Goal: Information Seeking & Learning: Learn about a topic

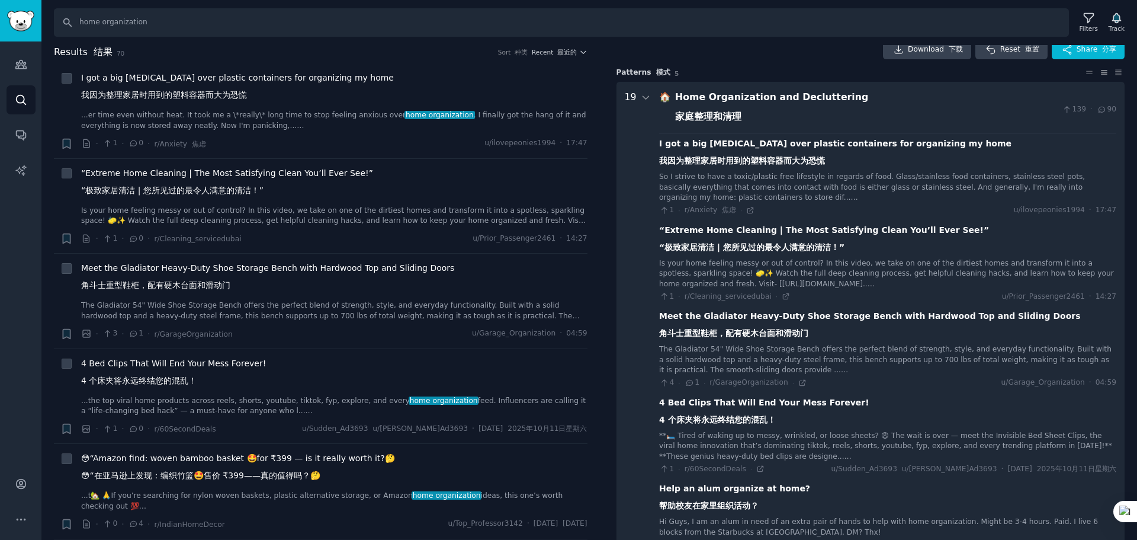
scroll to position [59, 0]
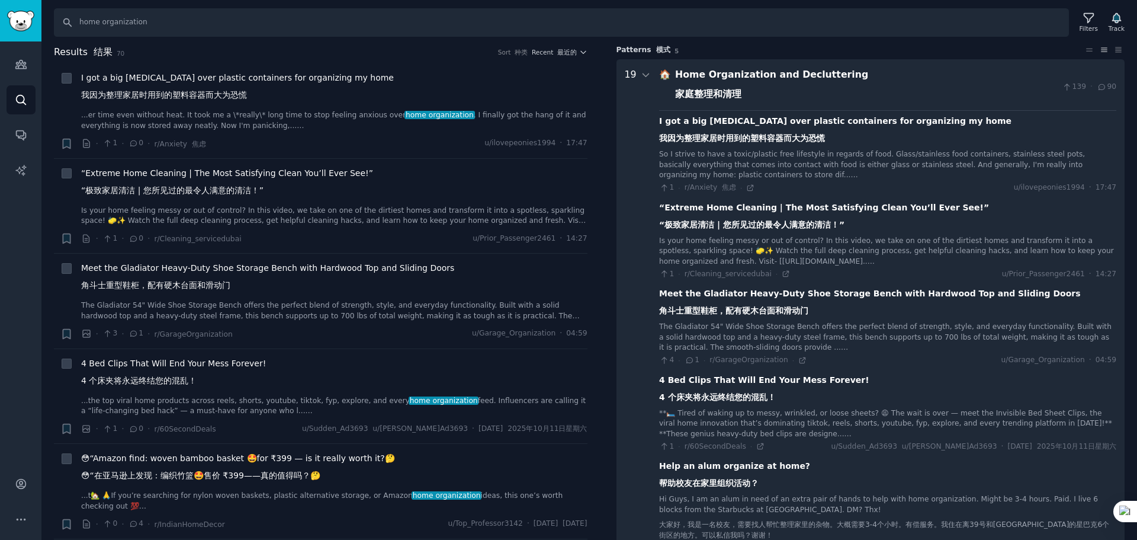
click at [817, 414] on div "**🛏️ Tired of waking up to messy, wrinkled, or loose sheets? 😩 The wait is over…" at bounding box center [887, 423] width 457 height 31
click at [661, 447] on icon at bounding box center [664, 446] width 11 height 8
click at [672, 389] on div "4 Bed Clips That Will End Your Mess Forever! 4 个床夹将永远终结您的混乱！" at bounding box center [764, 391] width 210 height 34
click at [678, 376] on div "4 Bed Clips That Will End Your Mess Forever! 4 个床夹将永远终结您的混乱！" at bounding box center [764, 391] width 210 height 34
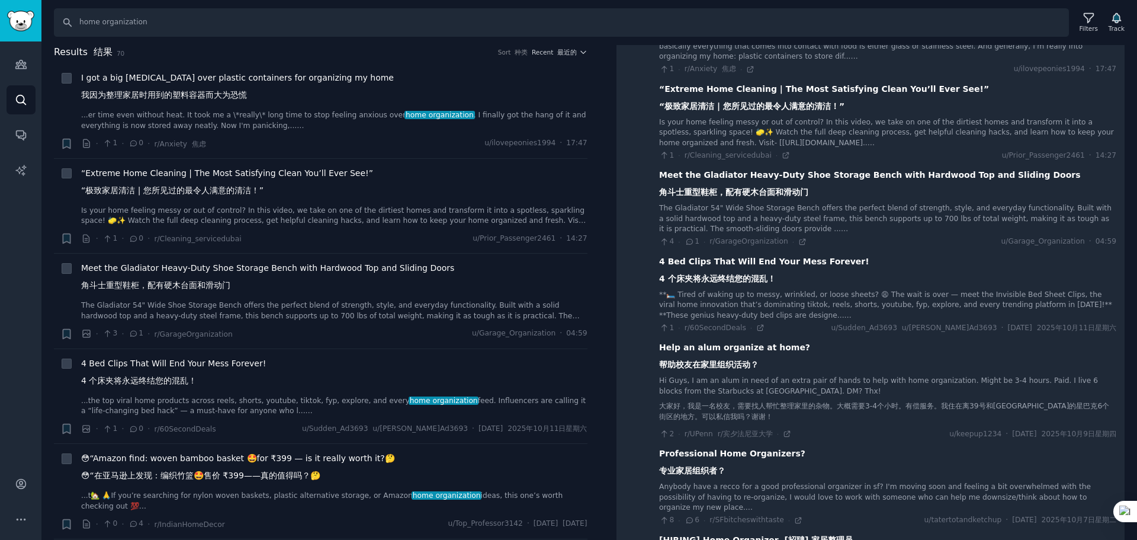
click at [853, 271] on div "4 Bed Clips That Will End Your Mess Forever! 4 个床夹将永远终结您的混乱！" at bounding box center [887, 272] width 457 height 34
click at [768, 261] on div "4 Bed Clips That Will End Your Mess Forever! 4 个床夹将永远终结您的混乱！" at bounding box center [764, 272] width 210 height 34
click at [758, 327] on icon at bounding box center [760, 327] width 5 height 5
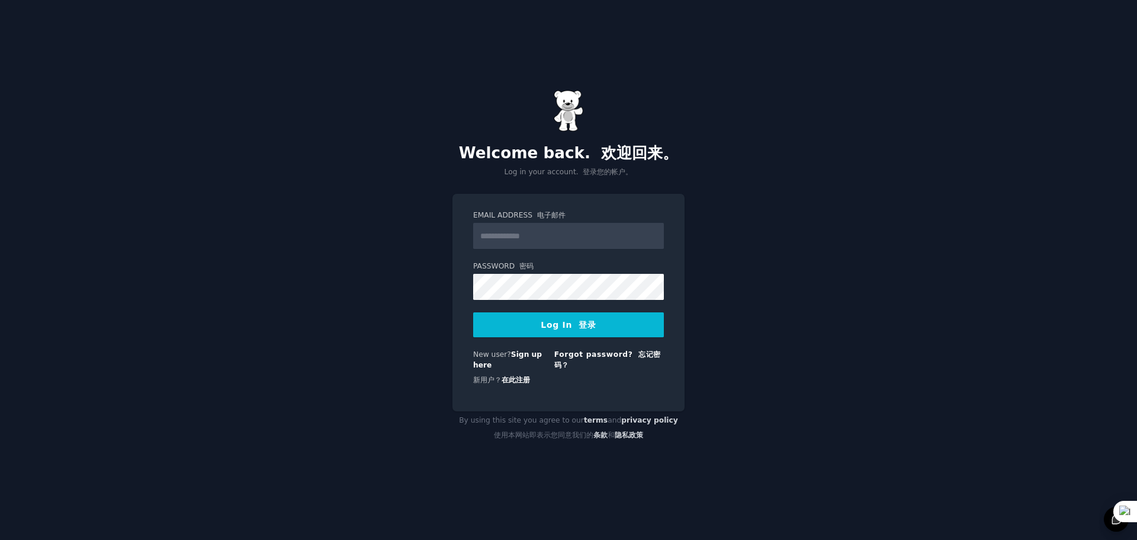
click at [554, 240] on input "Email Address 电子邮件" at bounding box center [568, 236] width 191 height 26
type input "**********"
click at [528, 329] on button "Log In 登录" at bounding box center [568, 324] width 191 height 25
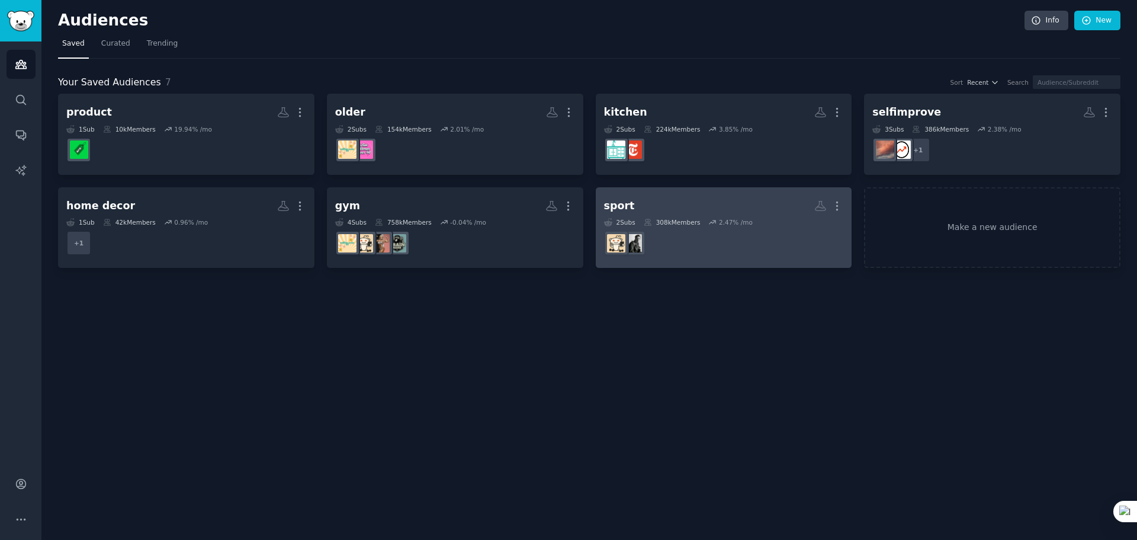
click at [711, 203] on h2 "sport More" at bounding box center [724, 205] width 240 height 21
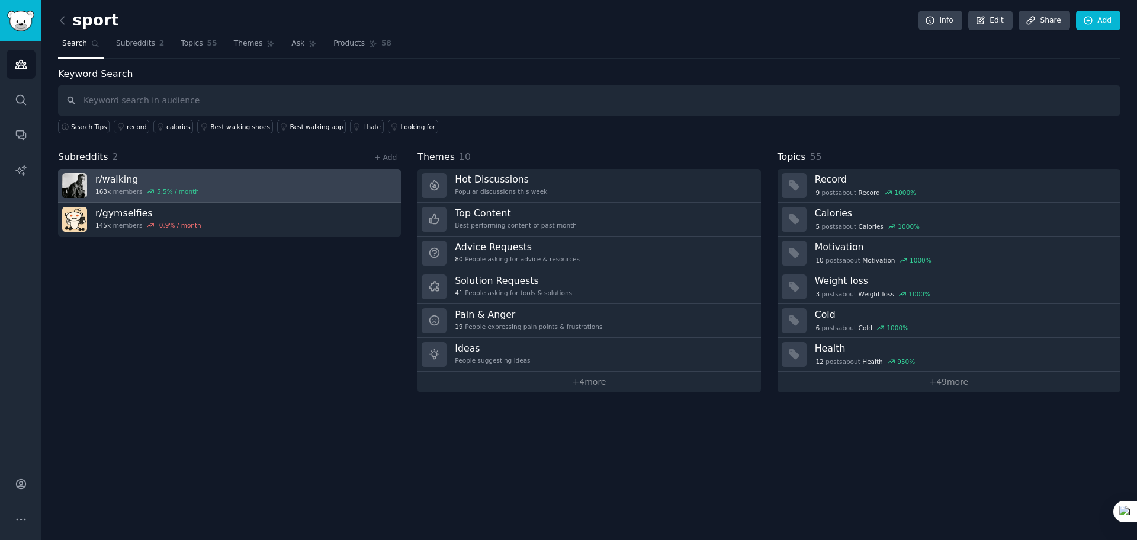
click at [233, 185] on link "r/ walking 163k members 5.5 % / month" at bounding box center [229, 186] width 343 height 34
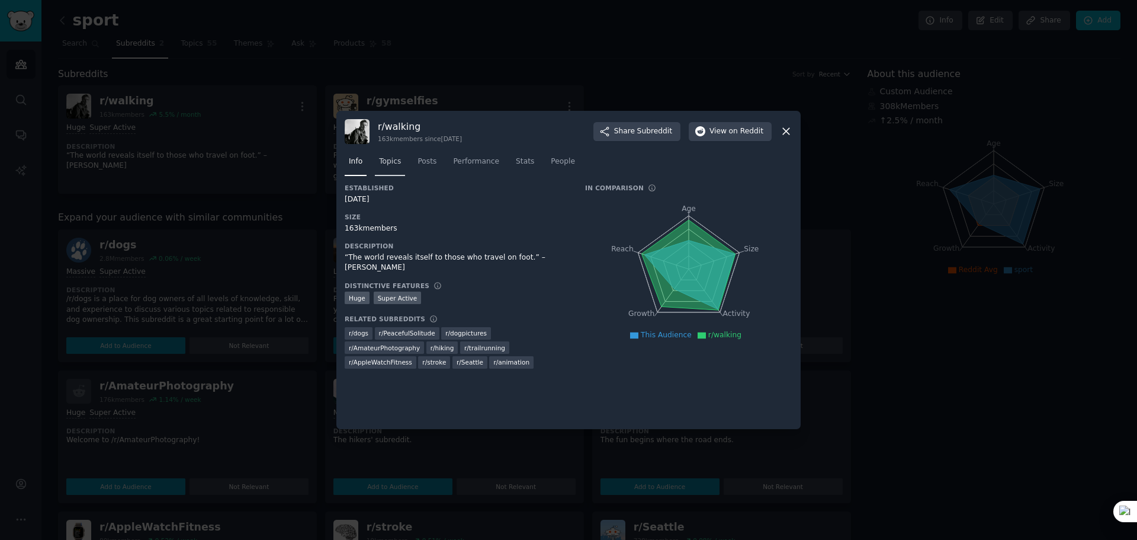
click at [384, 174] on link "Topics" at bounding box center [390, 164] width 30 height 24
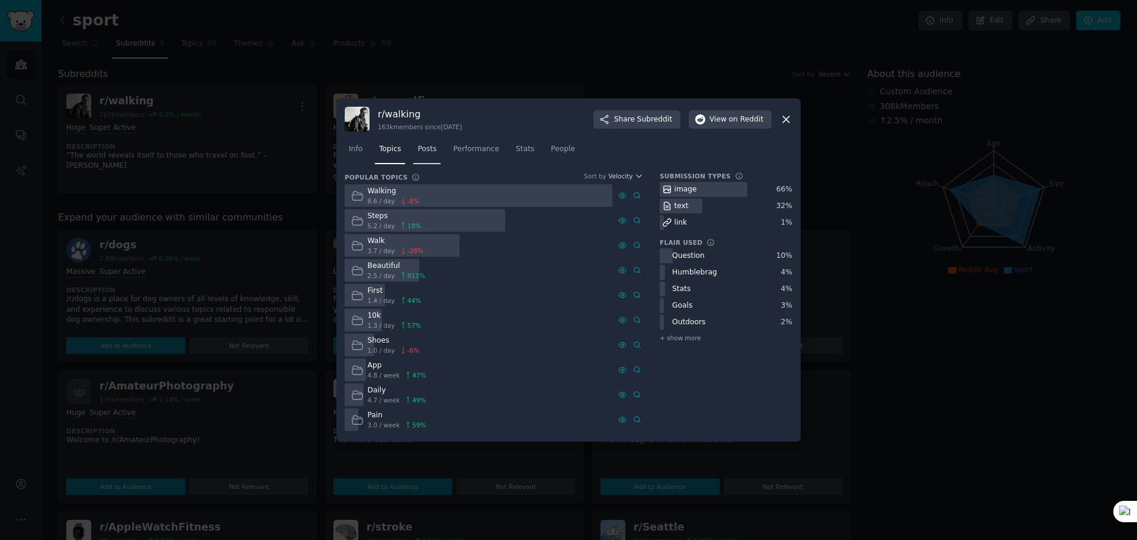
click at [429, 150] on span "Posts" at bounding box center [427, 149] width 19 height 11
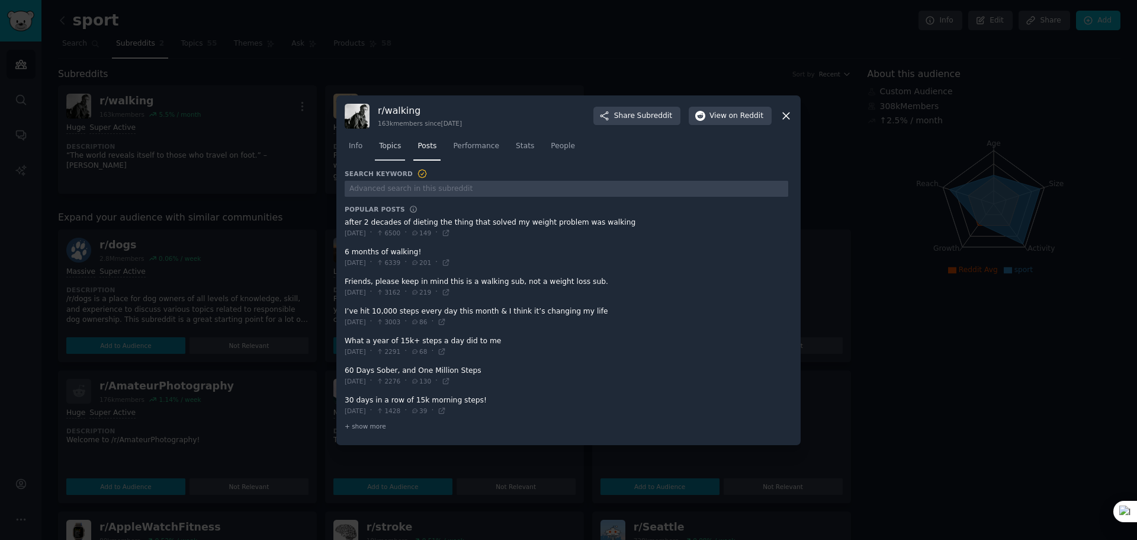
click at [390, 150] on span "Topics" at bounding box center [390, 146] width 22 height 11
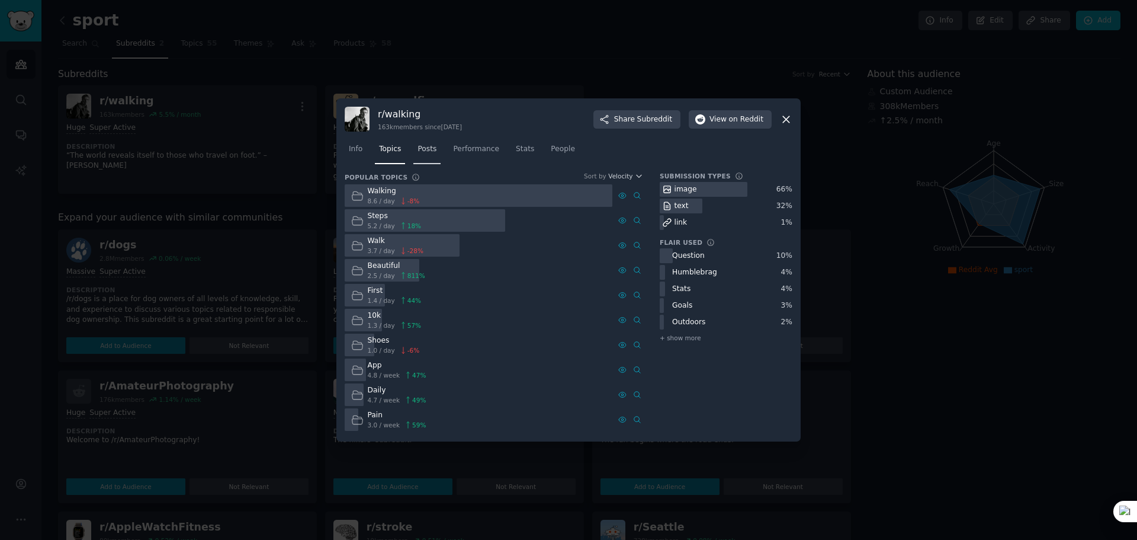
click at [429, 153] on span "Posts" at bounding box center [427, 149] width 19 height 11
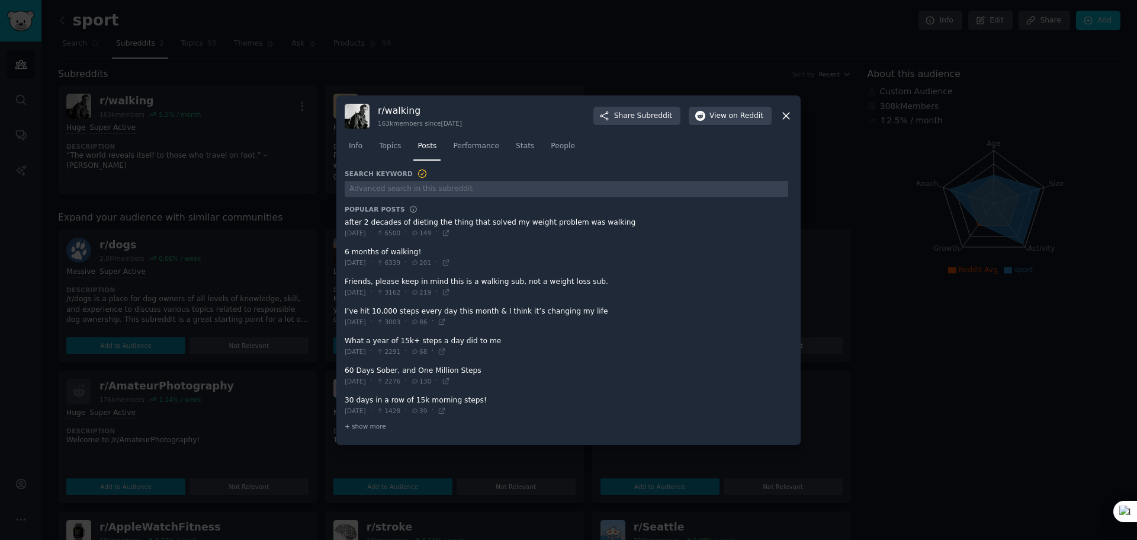
drag, startPoint x: 346, startPoint y: 219, endPoint x: 666, endPoint y: 227, distance: 320.6
click at [666, 227] on span at bounding box center [567, 227] width 444 height 29
drag, startPoint x: 623, startPoint y: 222, endPoint x: 326, endPoint y: 219, distance: 296.8
click at [360, 222] on span at bounding box center [567, 227] width 444 height 29
drag, startPoint x: 343, startPoint y: 219, endPoint x: 411, endPoint y: 220, distance: 68.1
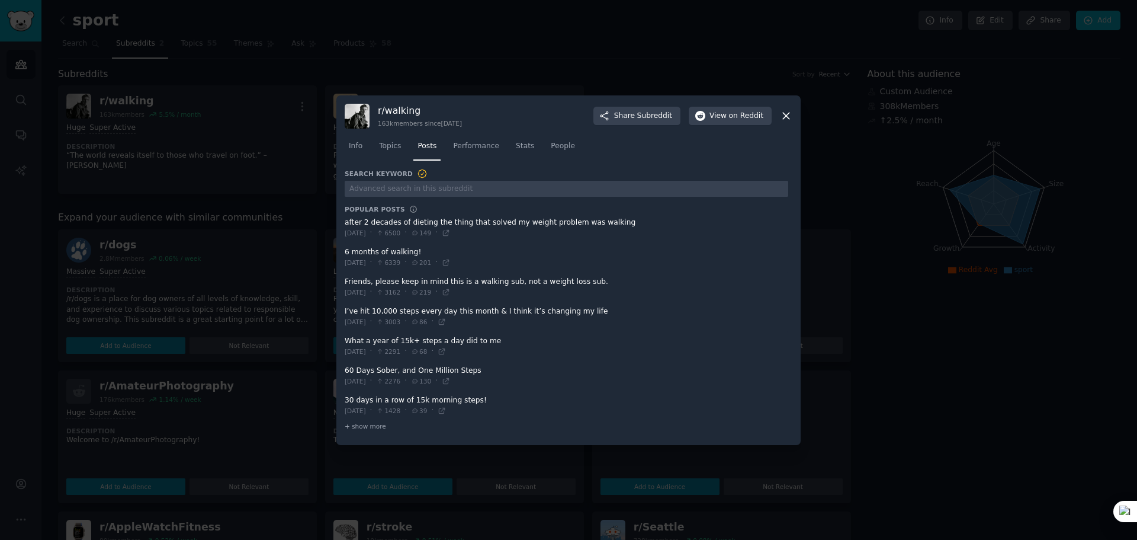
click at [411, 220] on div "r/ walking 163k members since 03/27/2010 Share Subreddit View on Reddit Info To…" at bounding box center [568, 270] width 464 height 350
click at [384, 222] on span at bounding box center [567, 227] width 444 height 29
drag, startPoint x: 785, startPoint y: 116, endPoint x: 546, endPoint y: 160, distance: 243.4
click at [546, 160] on div "r/ walking 163k members since 03/27/2010 Share Subreddit View on Reddit Info To…" at bounding box center [568, 270] width 464 height 350
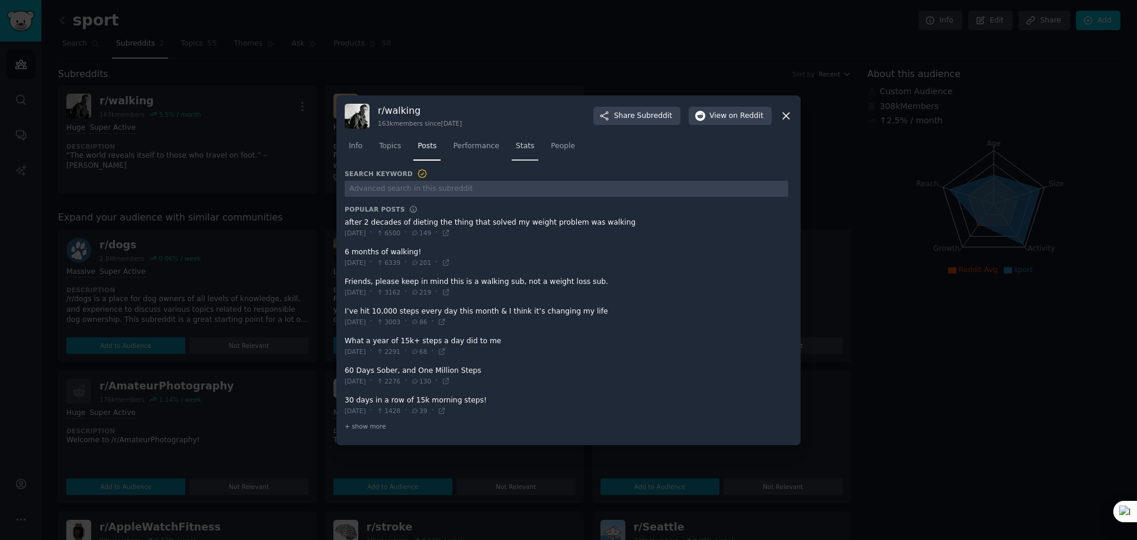
click at [524, 145] on span "Stats" at bounding box center [525, 146] width 18 height 11
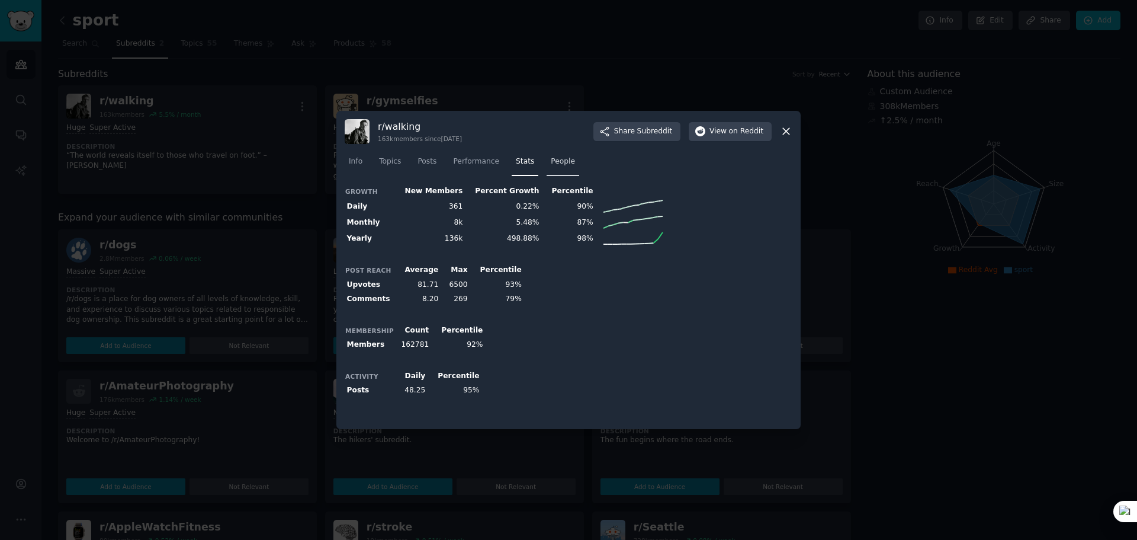
click at [551, 162] on span "People" at bounding box center [563, 161] width 24 height 11
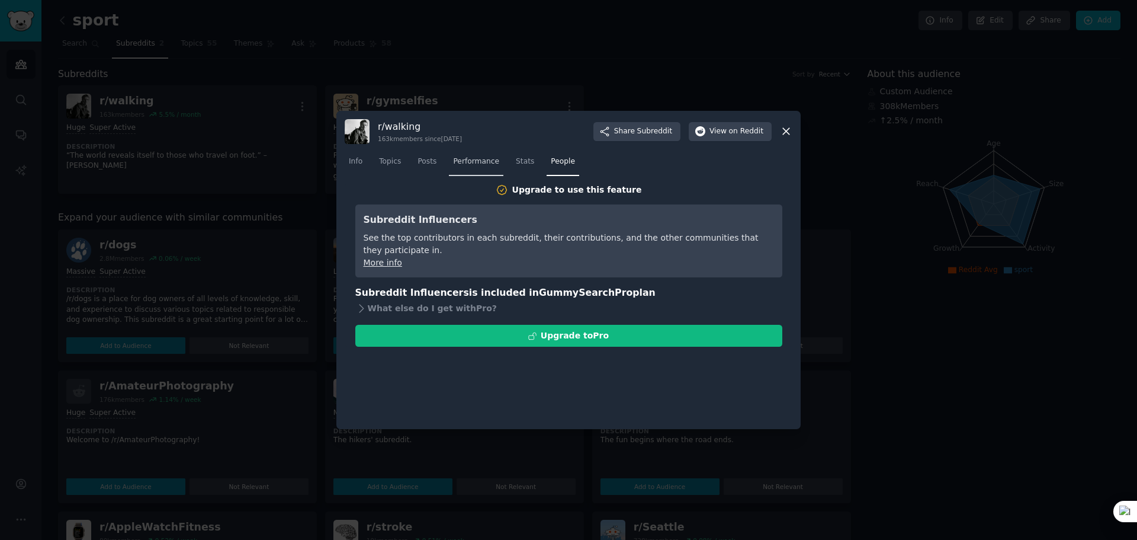
click at [480, 159] on span "Performance" at bounding box center [476, 161] width 46 height 11
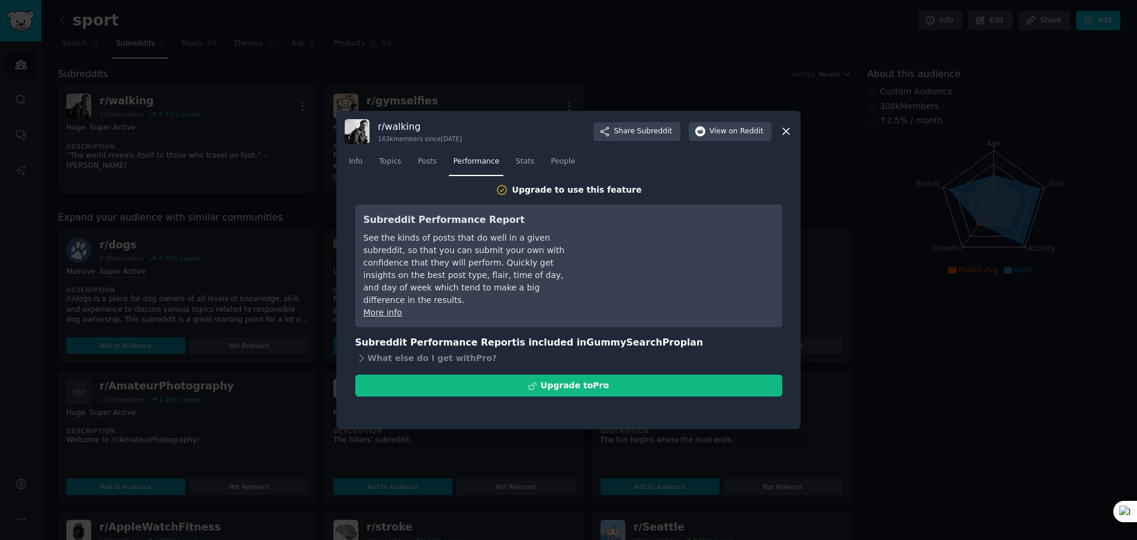
click at [788, 131] on icon at bounding box center [786, 131] width 12 height 12
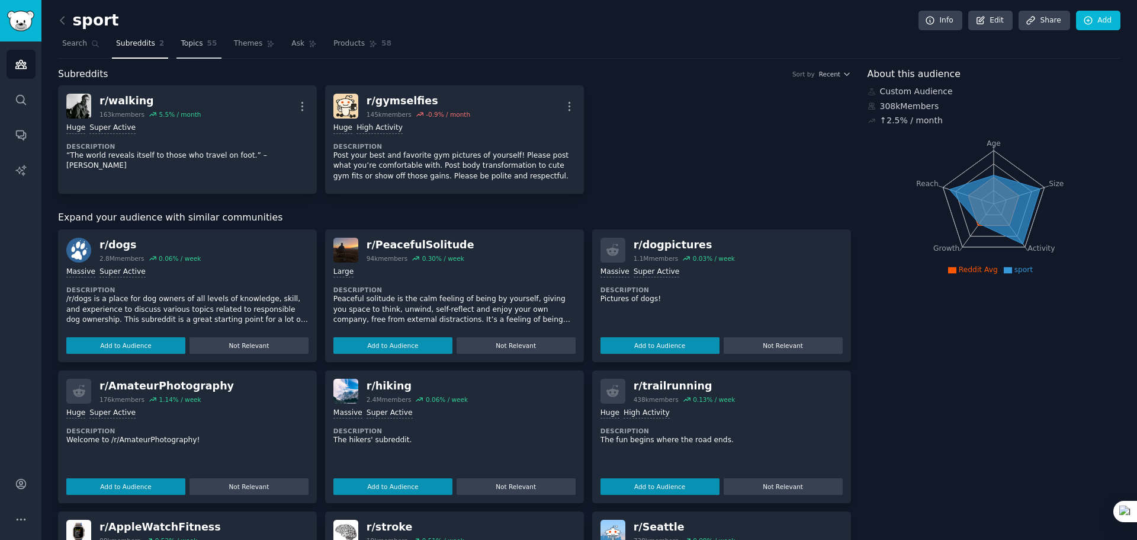
click at [200, 47] on link "Topics 55" at bounding box center [199, 46] width 44 height 24
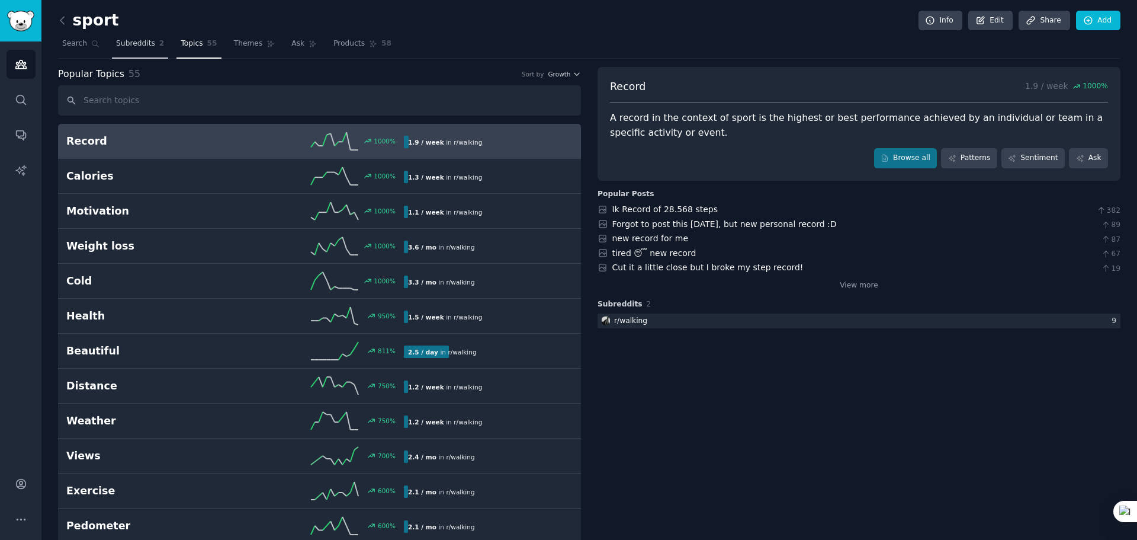
click at [148, 45] on span "Subreddits" at bounding box center [135, 44] width 39 height 11
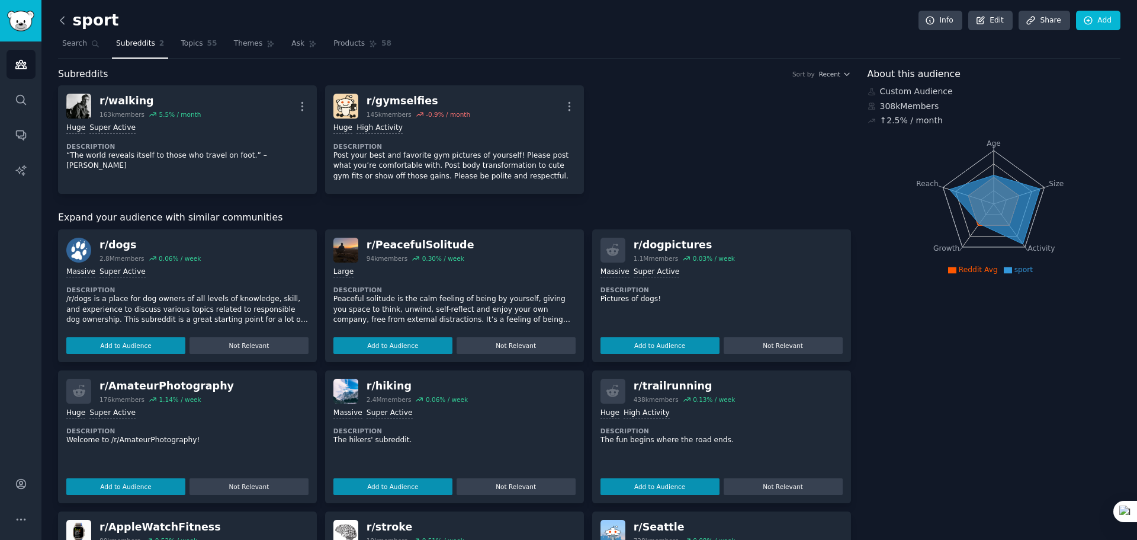
click at [63, 24] on icon at bounding box center [62, 20] width 12 height 12
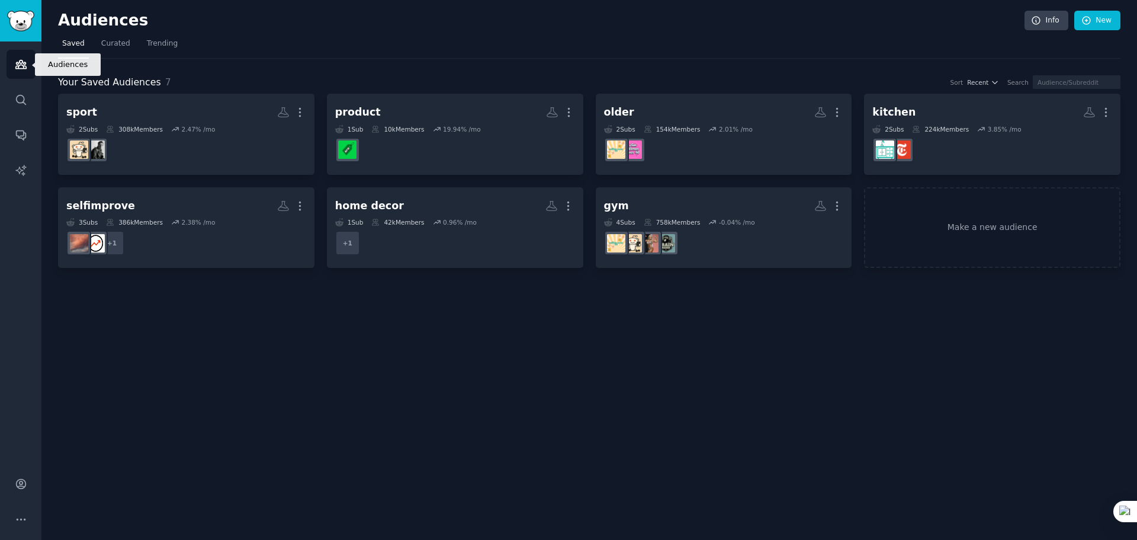
click at [28, 65] on link "Audiences" at bounding box center [21, 64] width 29 height 29
click at [21, 65] on icon "Sidebar" at bounding box center [20, 64] width 11 height 8
click at [156, 40] on span "Trending" at bounding box center [162, 44] width 31 height 11
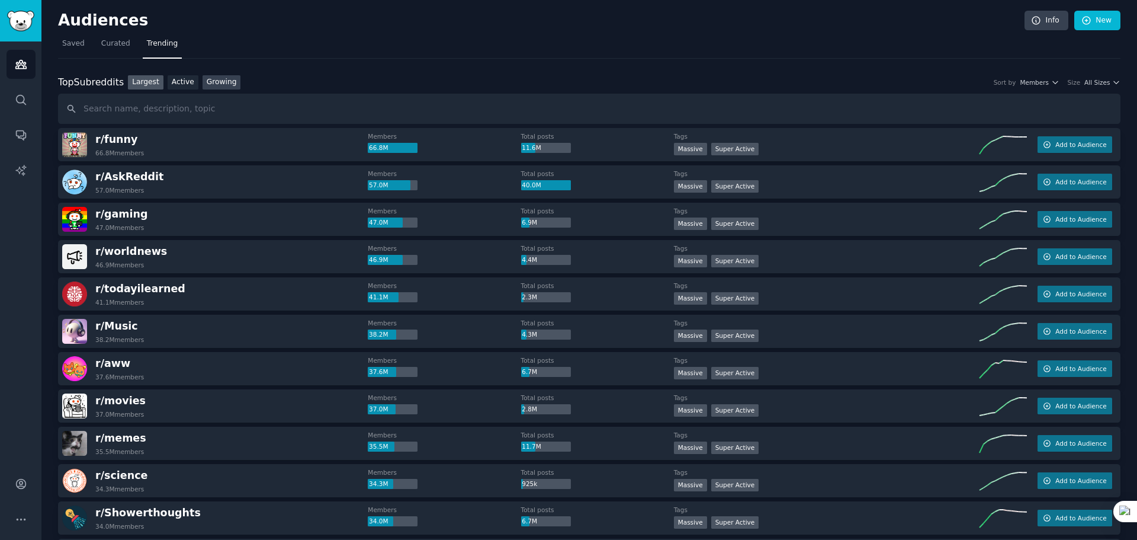
click at [217, 80] on link "Growing" at bounding box center [222, 82] width 39 height 15
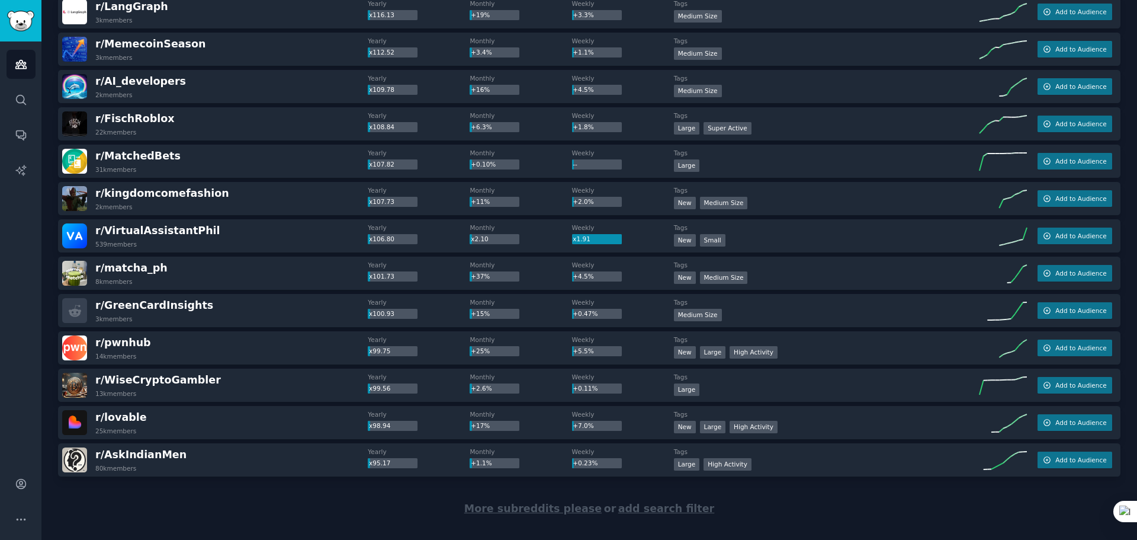
scroll to position [1531, 0]
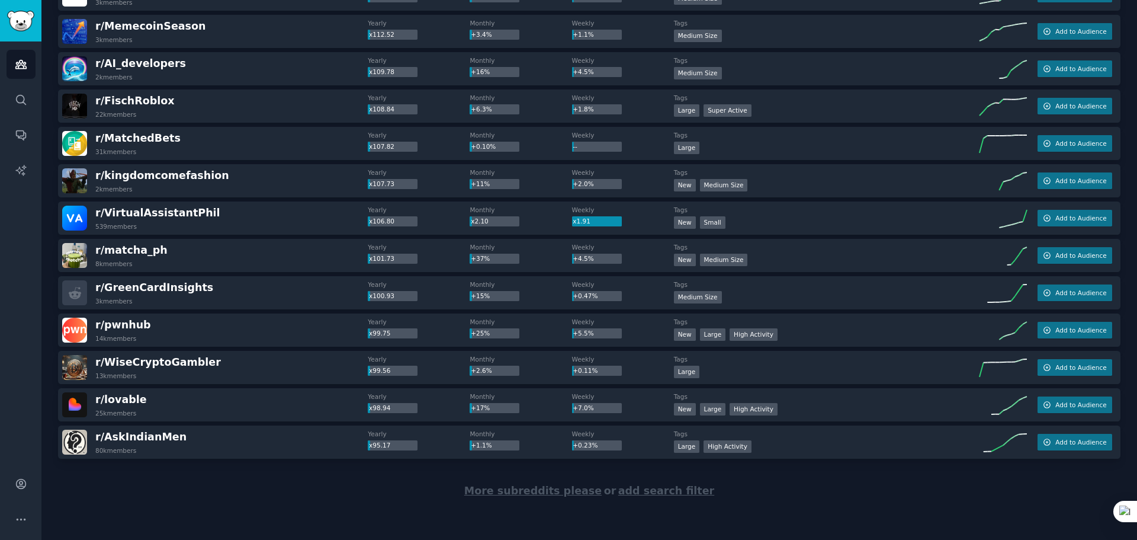
click at [691, 491] on span "add search filter" at bounding box center [666, 491] width 96 height 12
click at [570, 494] on span "More subreddits please" at bounding box center [532, 491] width 137 height 12
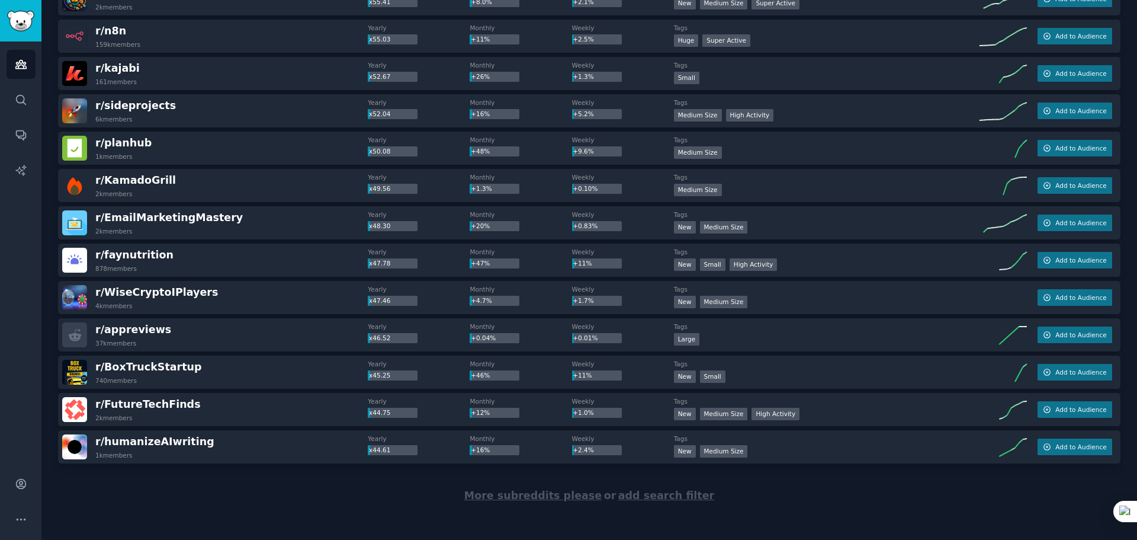
scroll to position [3397, 0]
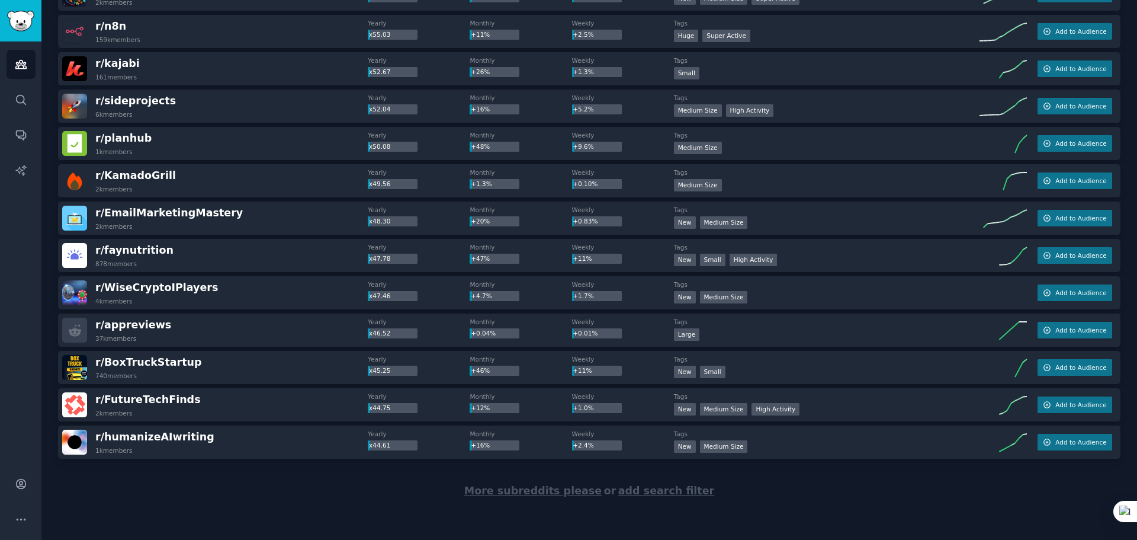
click at [553, 492] on span "More subreddits please" at bounding box center [532, 491] width 137 height 12
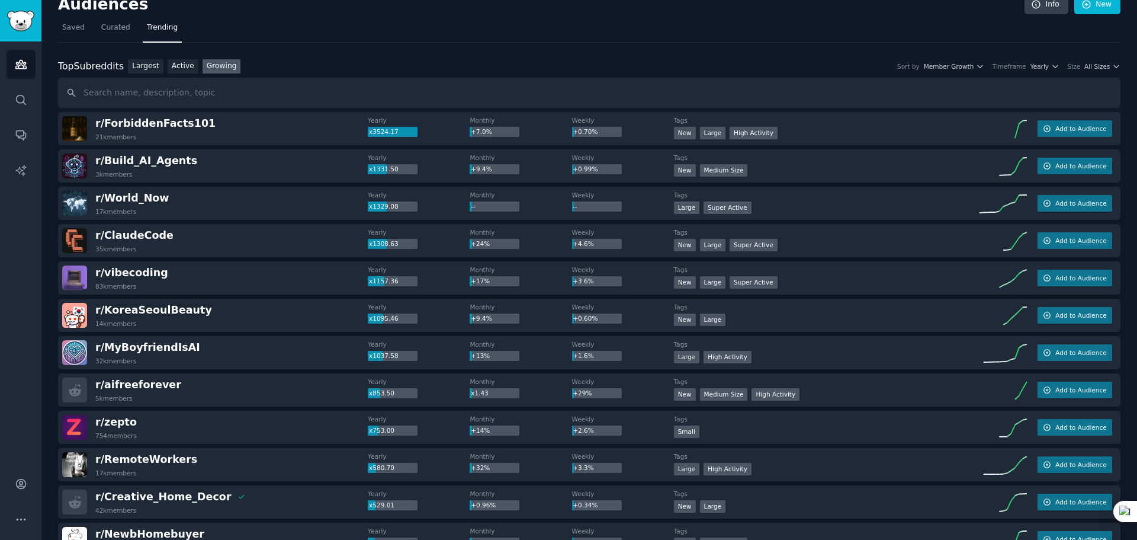
scroll to position [0, 0]
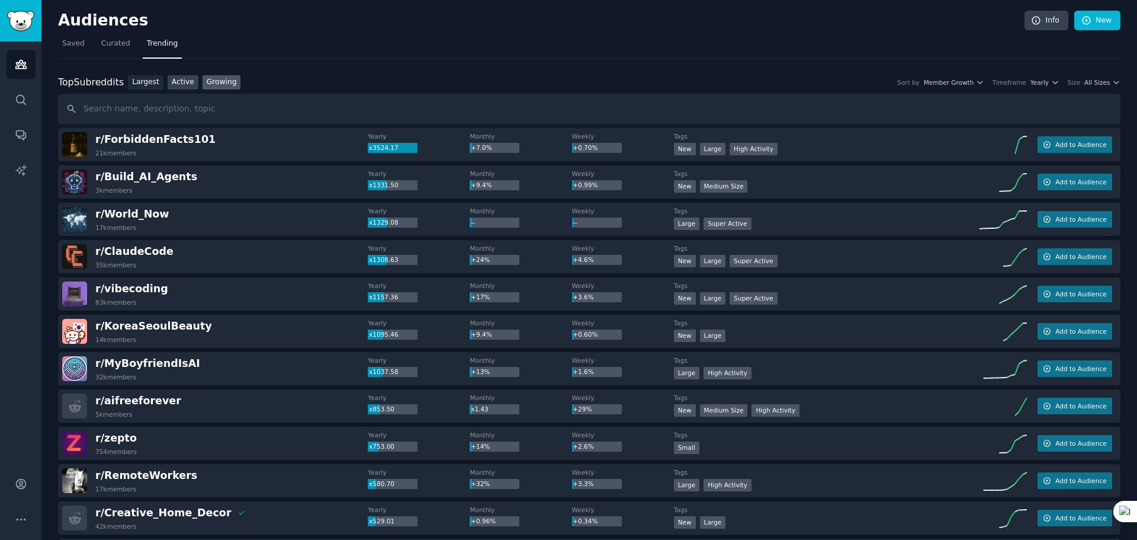
click at [169, 82] on link "Active" at bounding box center [183, 82] width 31 height 15
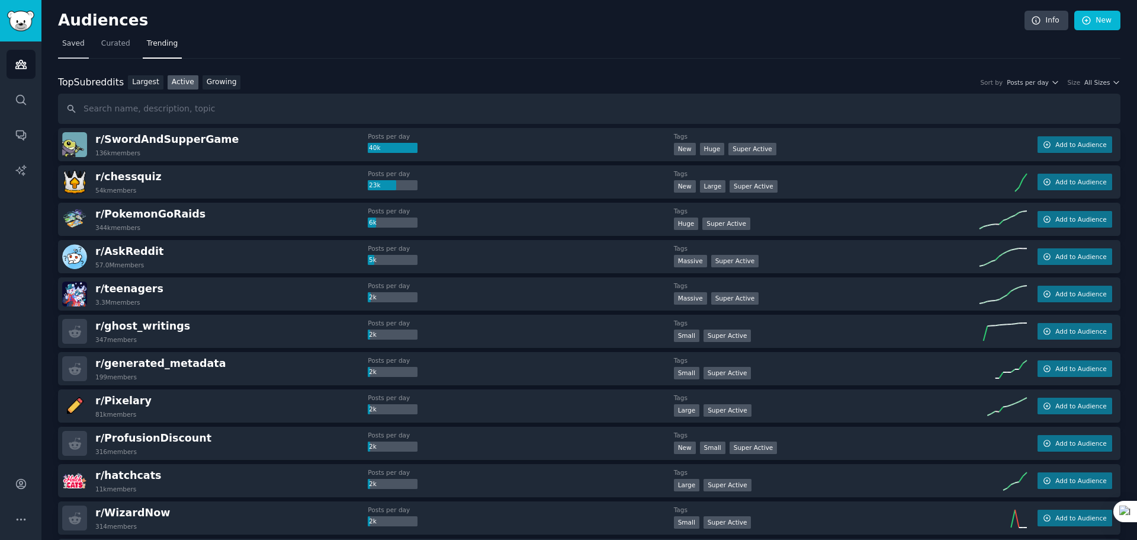
click at [70, 42] on span "Saved" at bounding box center [73, 44] width 23 height 11
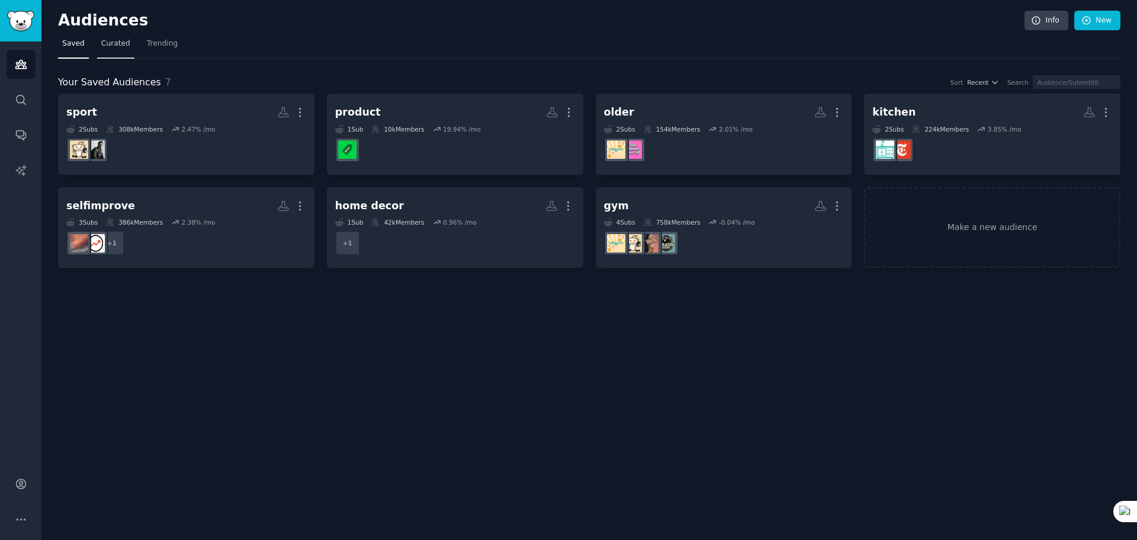
click at [101, 43] on span "Curated" at bounding box center [115, 44] width 29 height 11
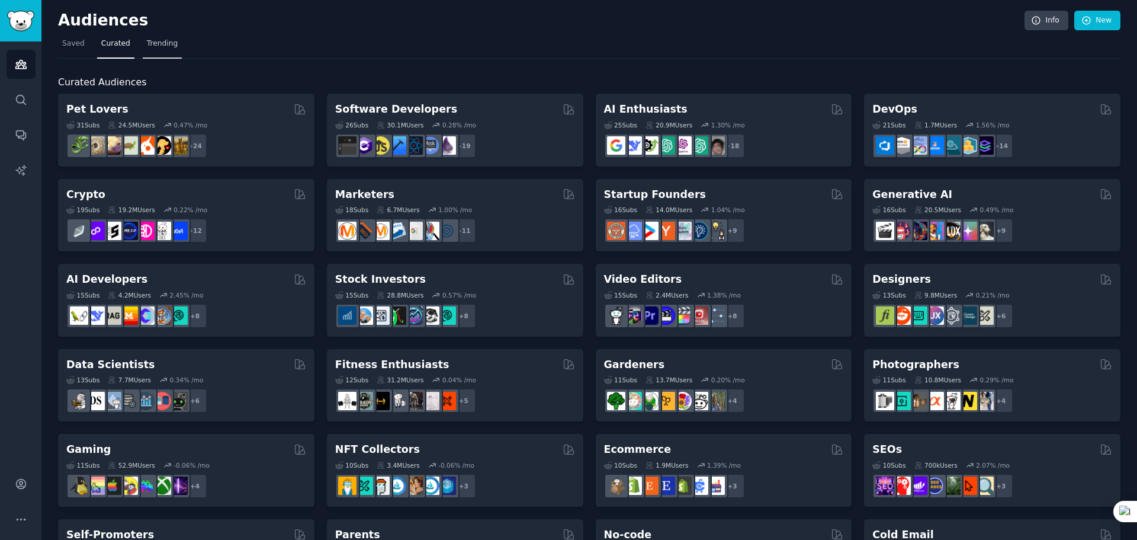
click at [168, 43] on span "Trending" at bounding box center [162, 44] width 31 height 11
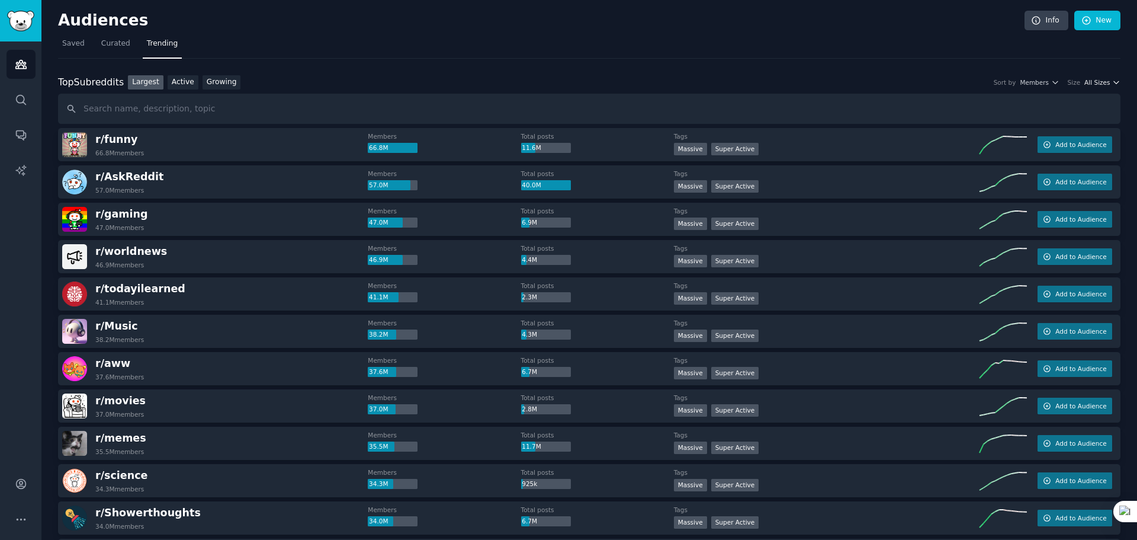
click at [1114, 80] on icon "button" at bounding box center [1117, 82] width 8 height 8
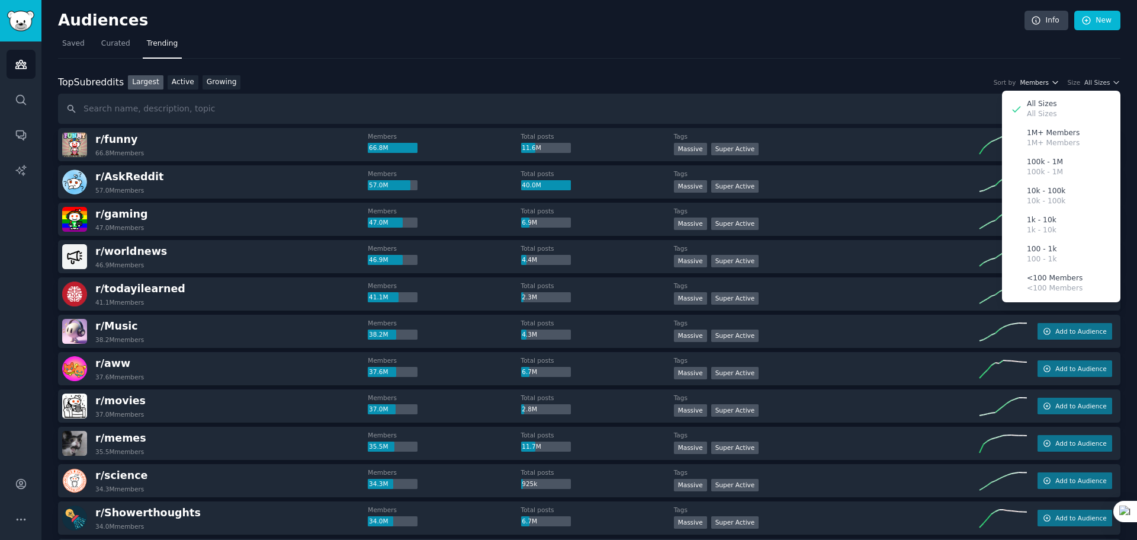
click at [1048, 82] on span "Members" at bounding box center [1034, 82] width 29 height 8
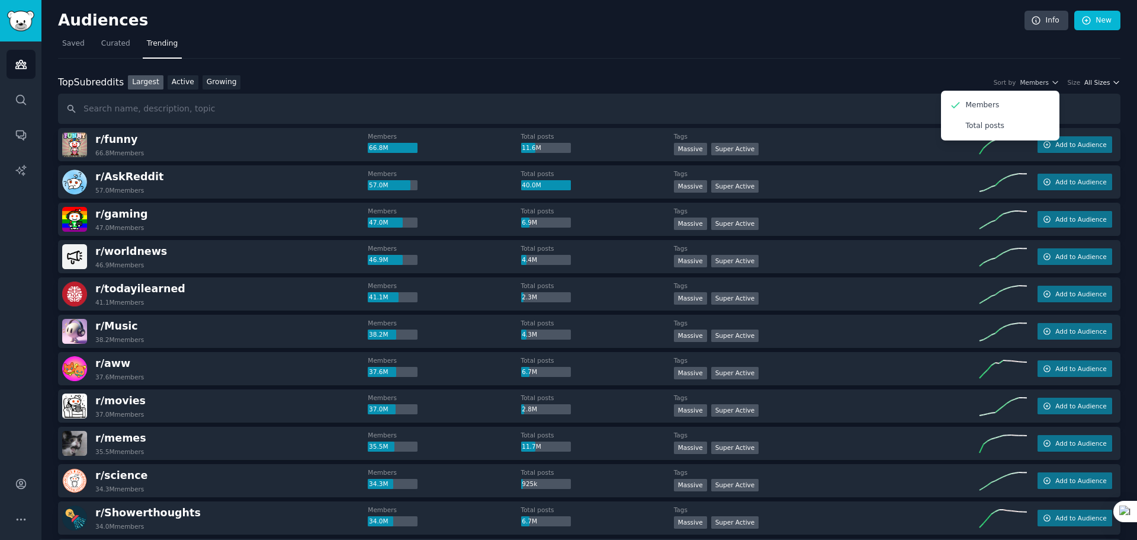
click at [1091, 83] on span "All Sizes" at bounding box center [1097, 82] width 25 height 8
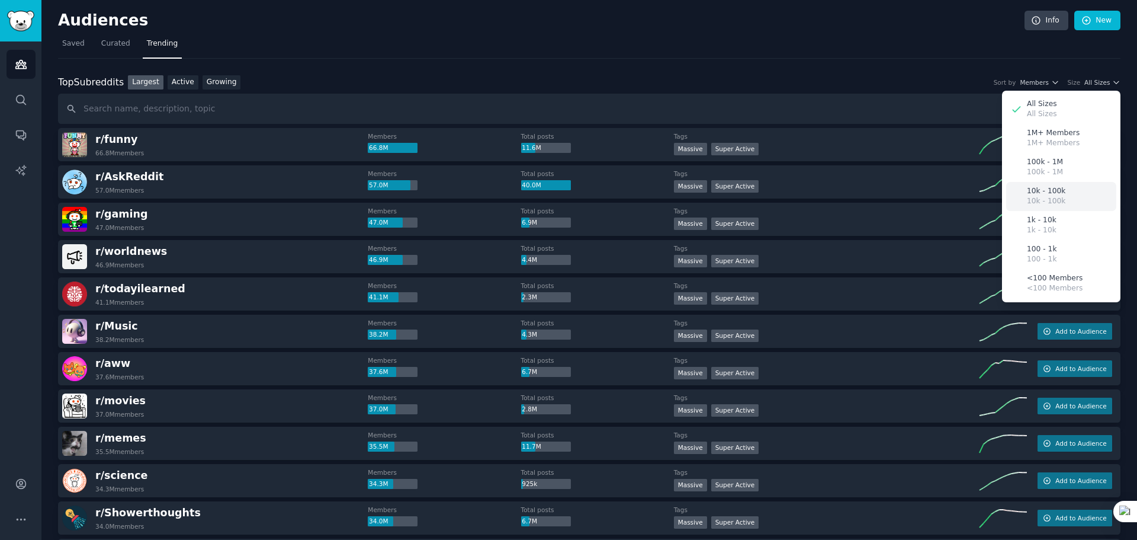
click at [1059, 189] on p "10k - 100k" at bounding box center [1046, 191] width 39 height 11
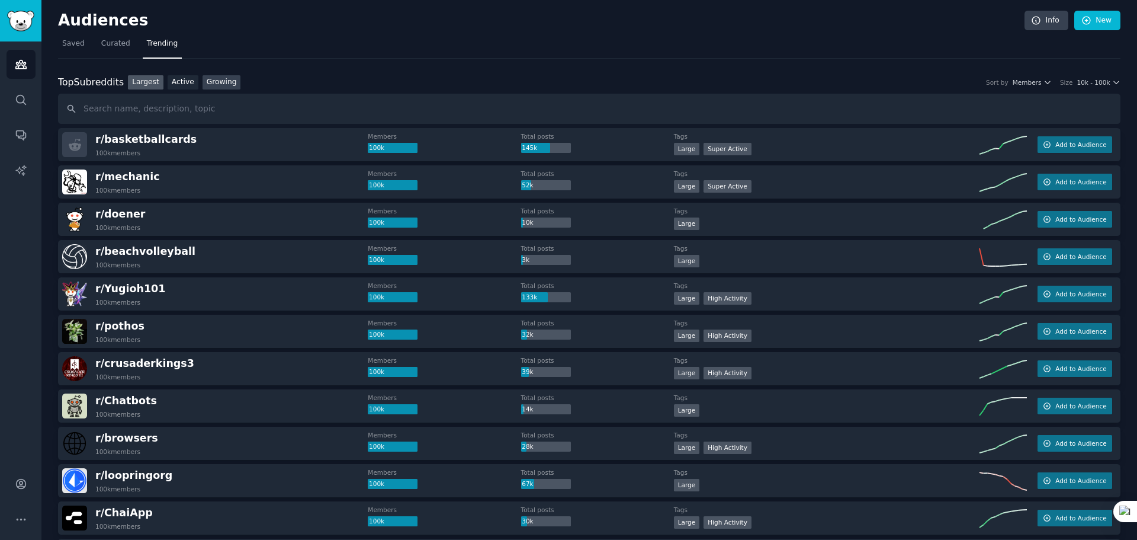
click at [229, 81] on link "Growing" at bounding box center [222, 82] width 39 height 15
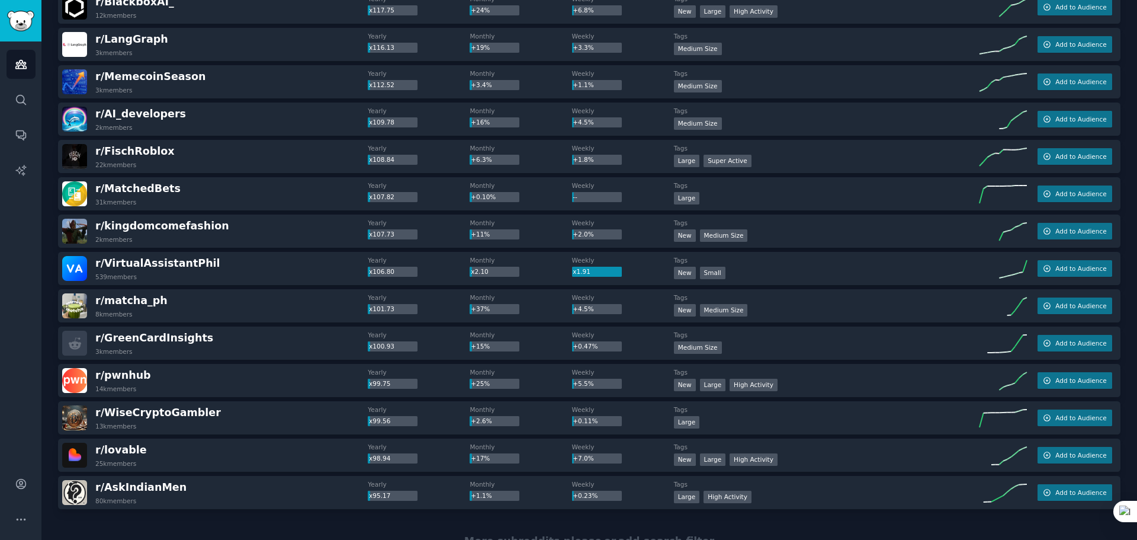
scroll to position [1531, 0]
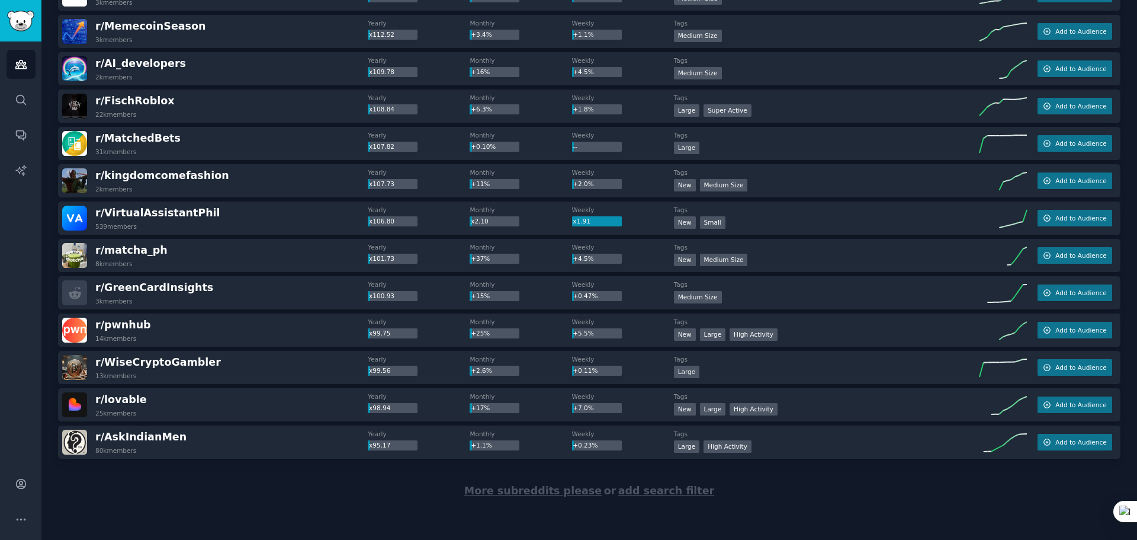
click at [584, 491] on span "More subreddits please" at bounding box center [532, 491] width 137 height 12
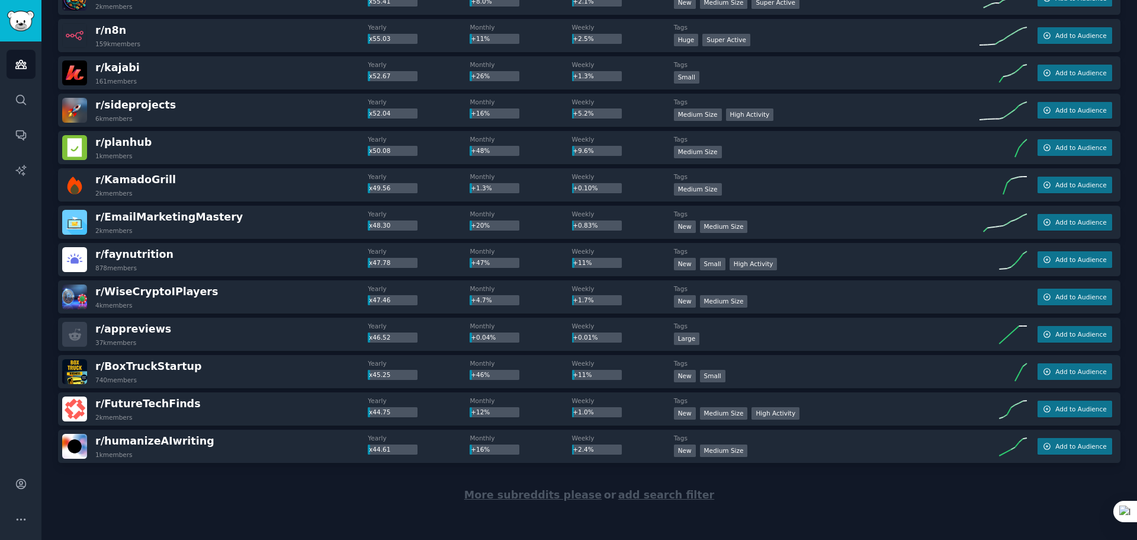
scroll to position [3397, 0]
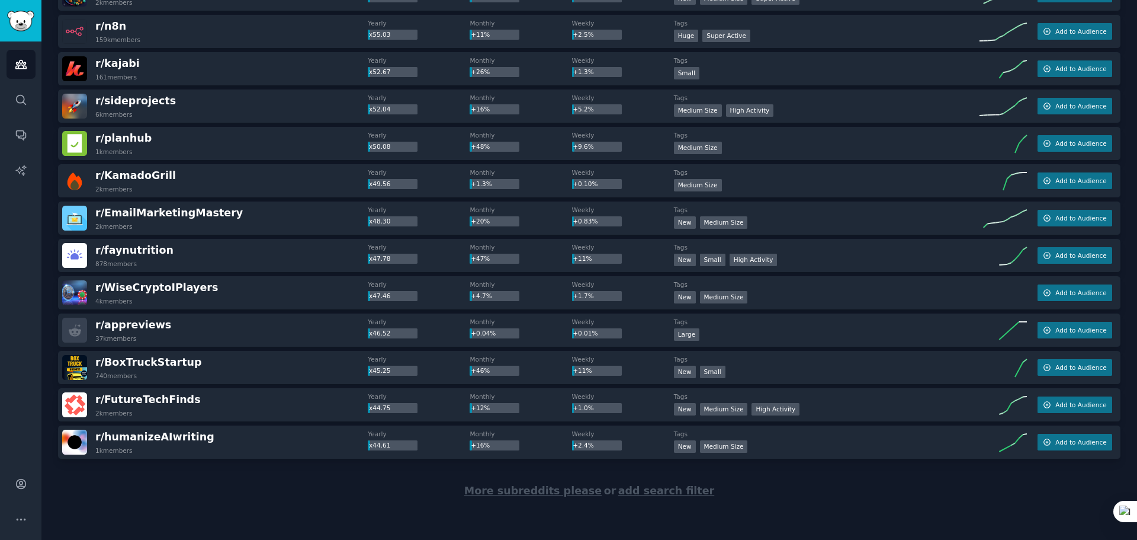
click at [519, 486] on span "More subreddits please" at bounding box center [532, 491] width 137 height 12
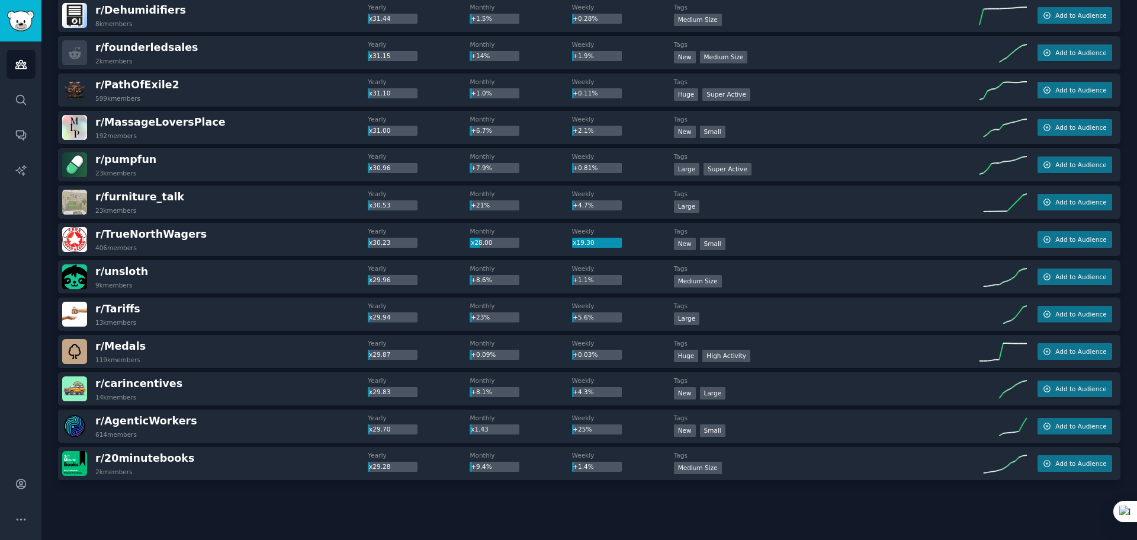
scroll to position [5228, 0]
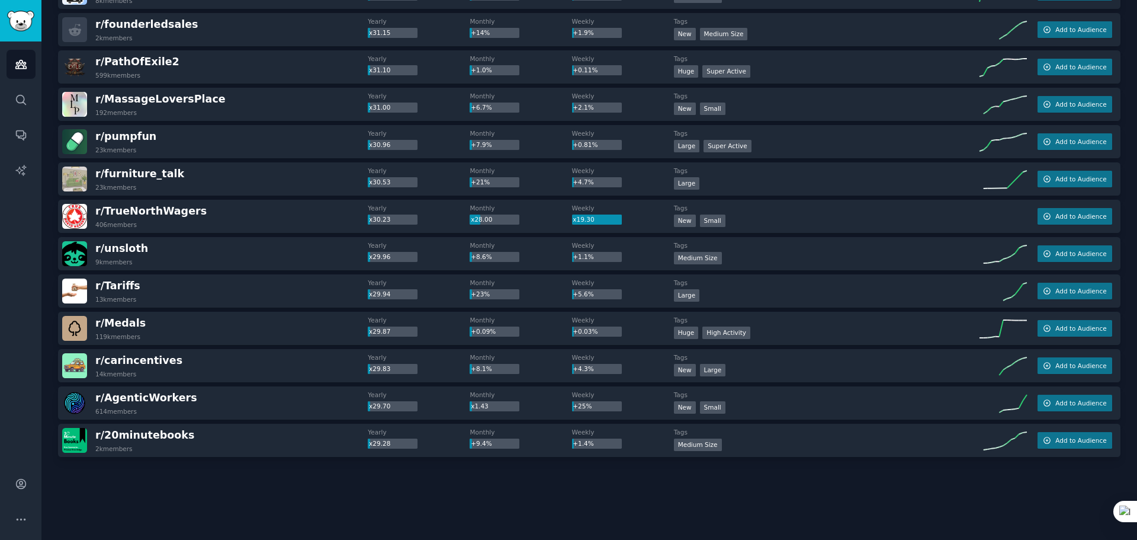
click at [591, 500] on div at bounding box center [589, 490] width 1063 height 66
click at [152, 432] on span "r/ 20minutebooks" at bounding box center [144, 435] width 99 height 12
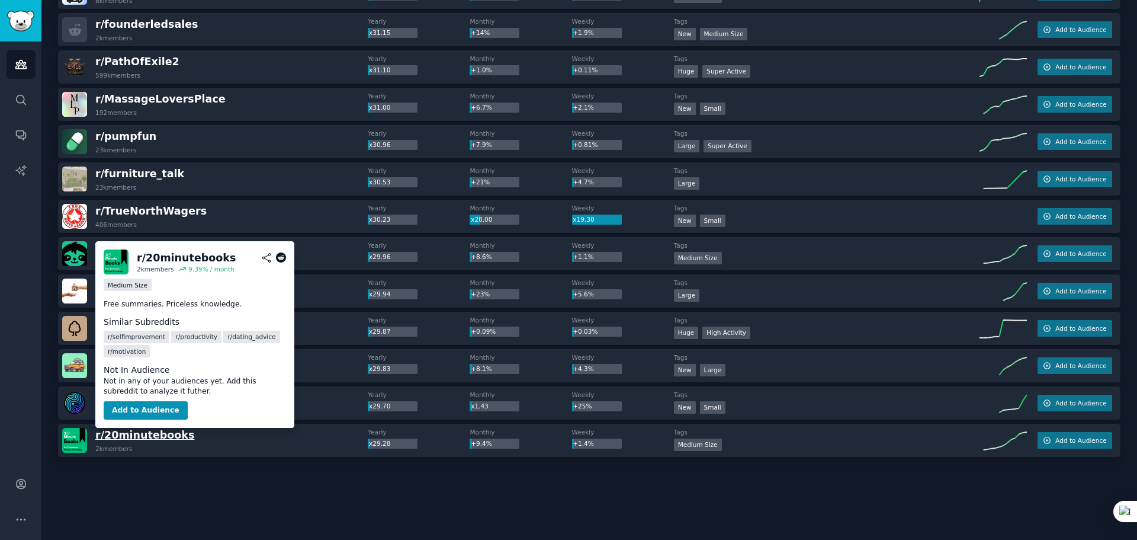
click at [165, 439] on span "r/ 20minutebooks" at bounding box center [144, 435] width 99 height 12
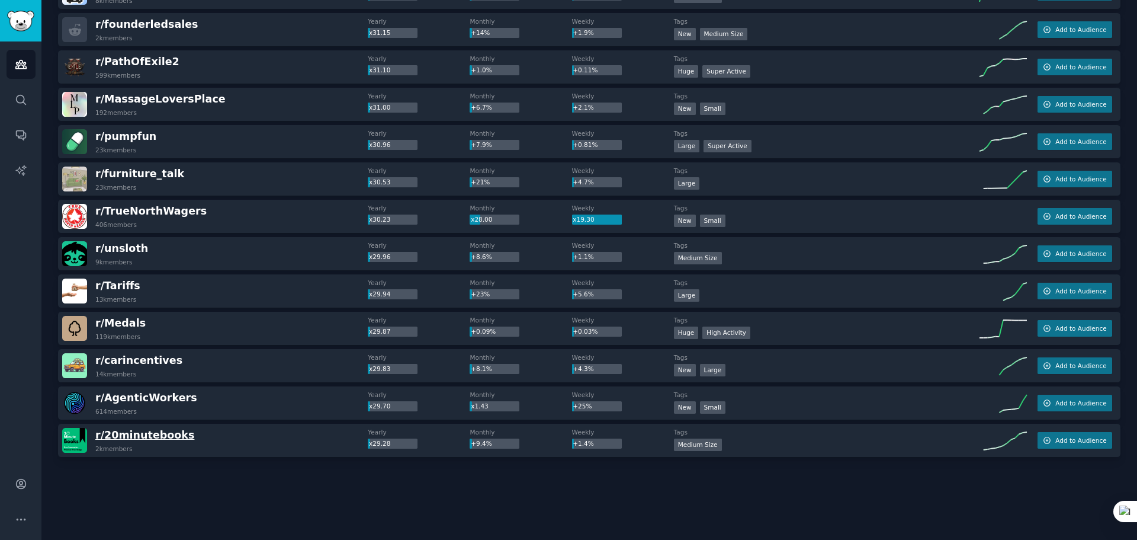
click at [172, 438] on span "r/ 20minutebooks" at bounding box center [144, 435] width 99 height 12
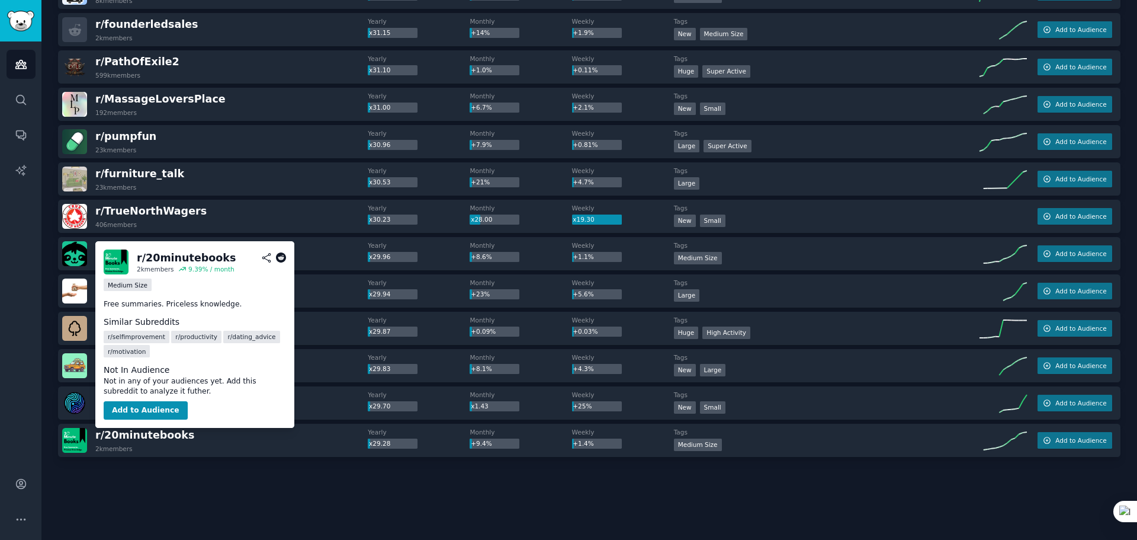
click at [283, 254] on icon at bounding box center [281, 257] width 11 height 11
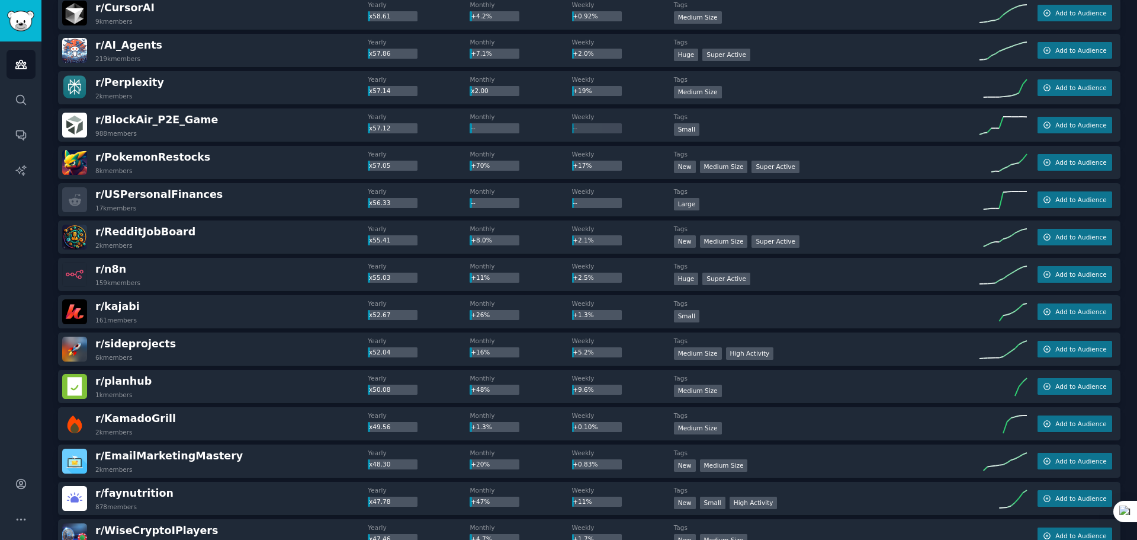
scroll to position [2740, 0]
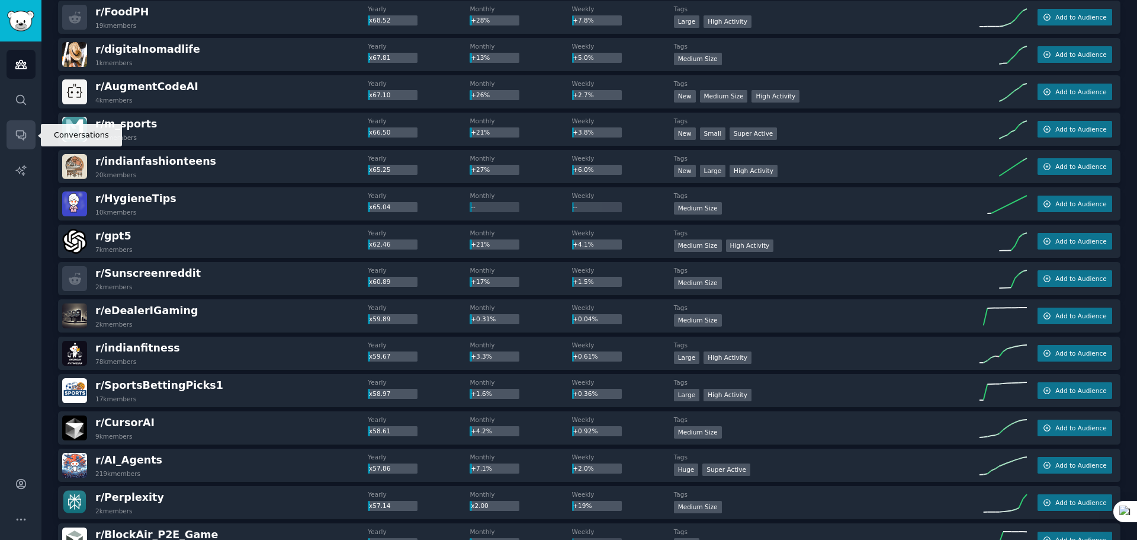
click at [22, 139] on icon "Sidebar" at bounding box center [20, 135] width 9 height 9
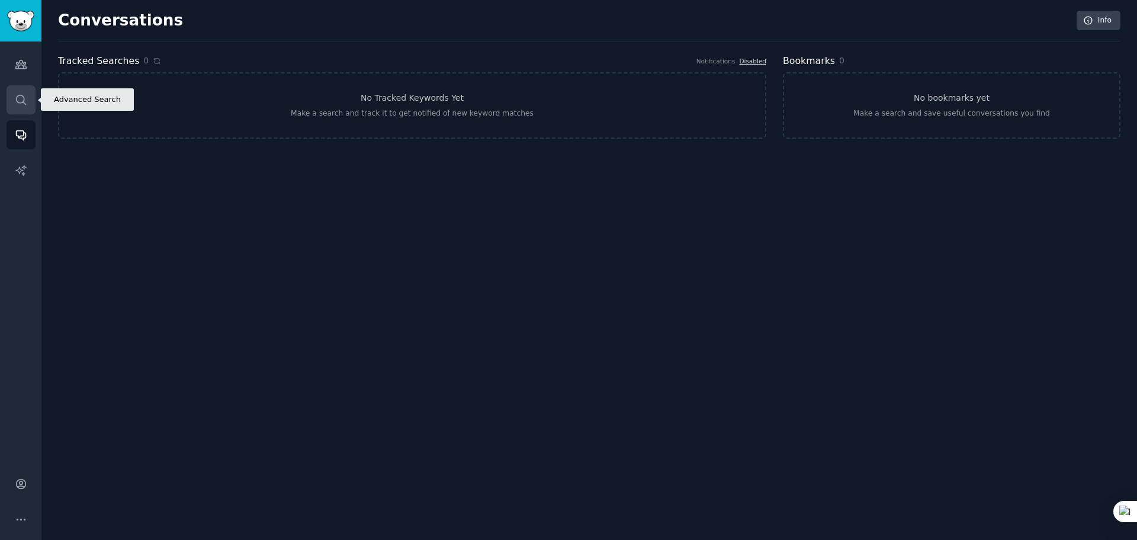
click at [21, 100] on icon "Sidebar" at bounding box center [21, 100] width 12 height 12
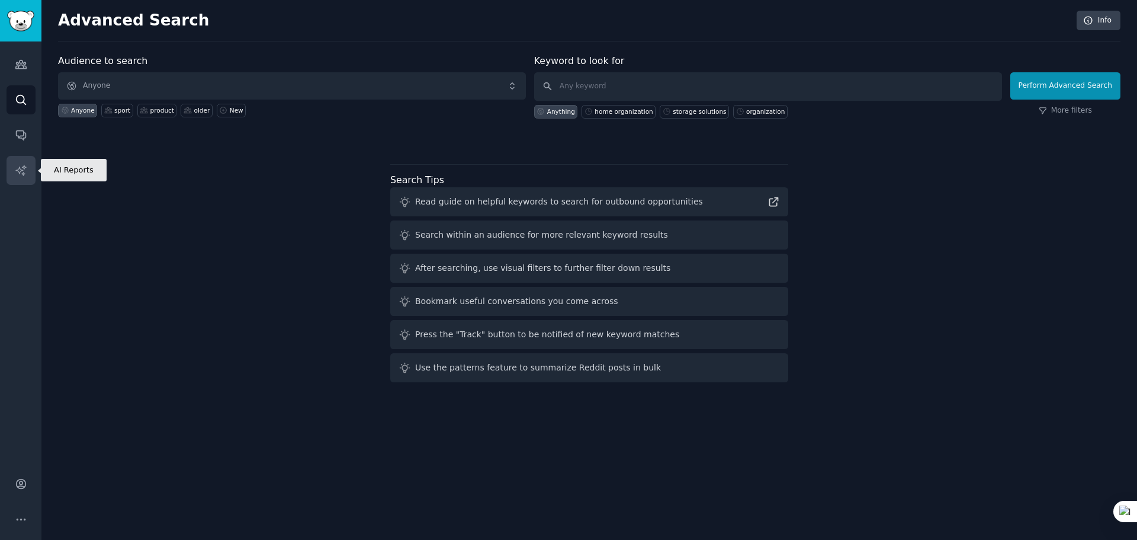
click at [27, 169] on icon "Sidebar" at bounding box center [21, 170] width 12 height 12
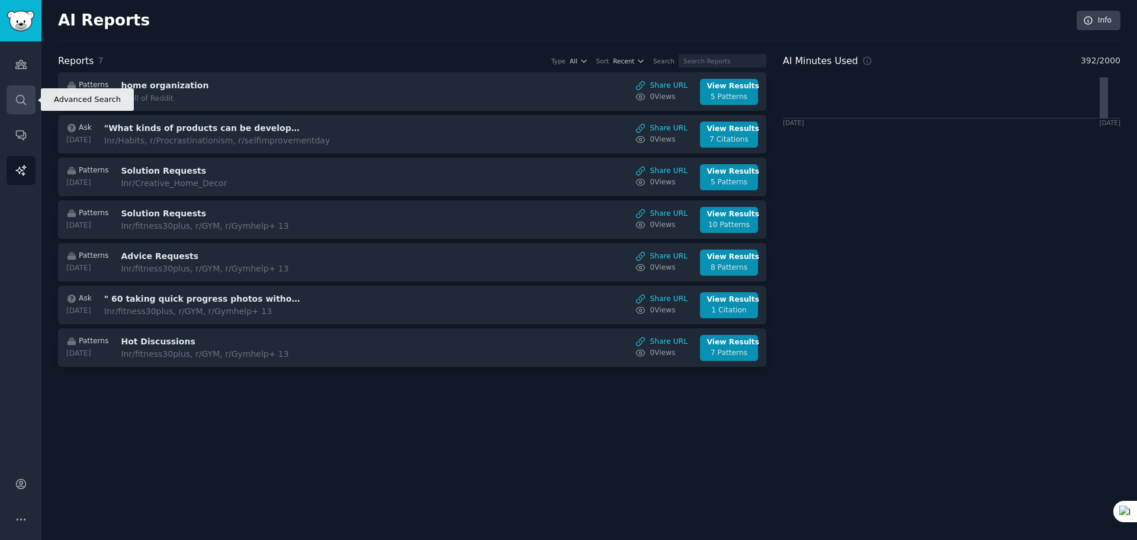
click at [23, 105] on icon "Sidebar" at bounding box center [21, 100] width 12 height 12
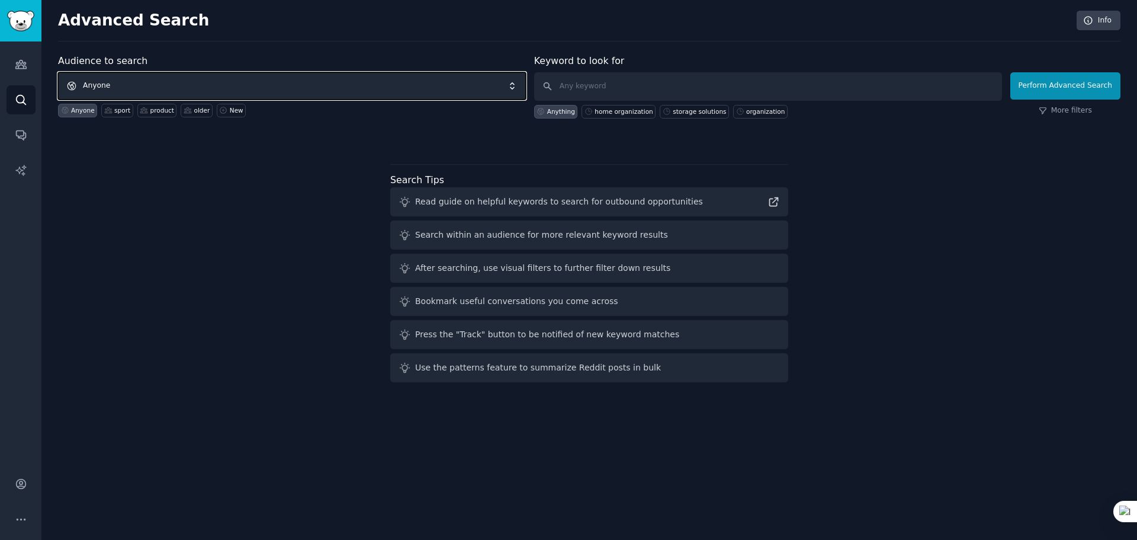
click at [138, 79] on span "Anyone" at bounding box center [292, 85] width 468 height 27
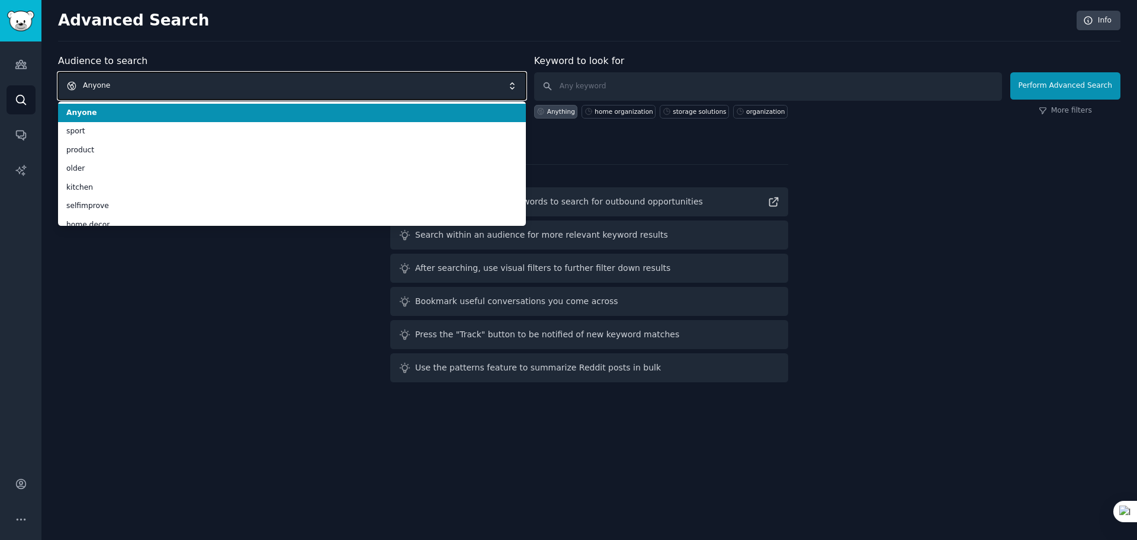
click at [138, 76] on span "Anyone" at bounding box center [292, 85] width 468 height 27
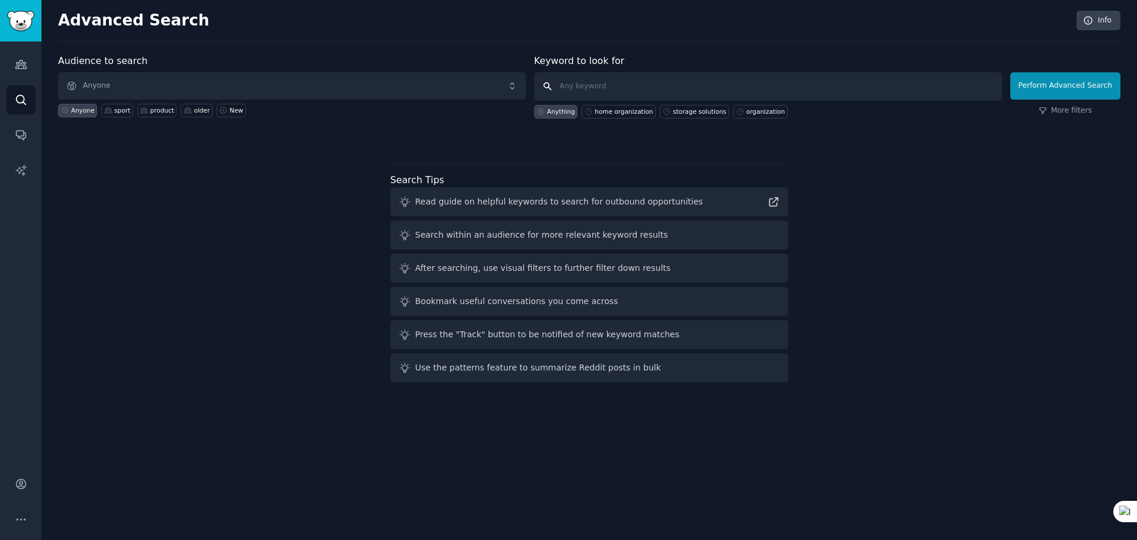
click at [584, 82] on input "text" at bounding box center [768, 86] width 468 height 28
type input "s"
type input "stuffered hats for animal"
click at [1035, 87] on button "Perform Advanced Search" at bounding box center [1066, 85] width 110 height 27
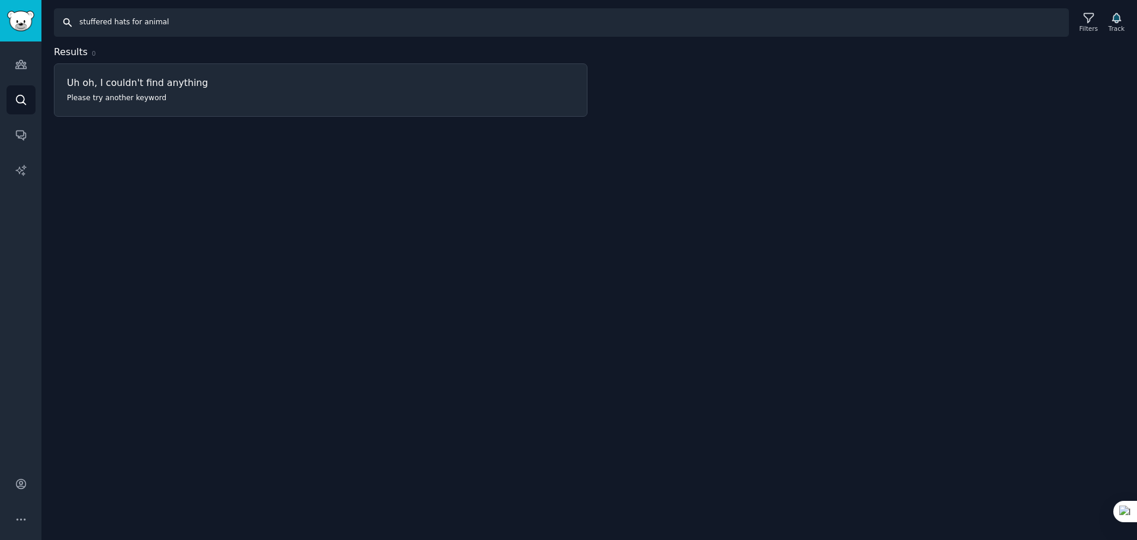
drag, startPoint x: 203, startPoint y: 19, endPoint x: 41, endPoint y: 31, distance: 161.6
click at [41, 31] on div "Search stuffered hats for animal Filters Track" at bounding box center [589, 18] width 1096 height 37
click at [187, 21] on input "stuffered hats for animal" at bounding box center [561, 22] width 1015 height 28
drag, startPoint x: 187, startPoint y: 21, endPoint x: 45, endPoint y: 33, distance: 142.1
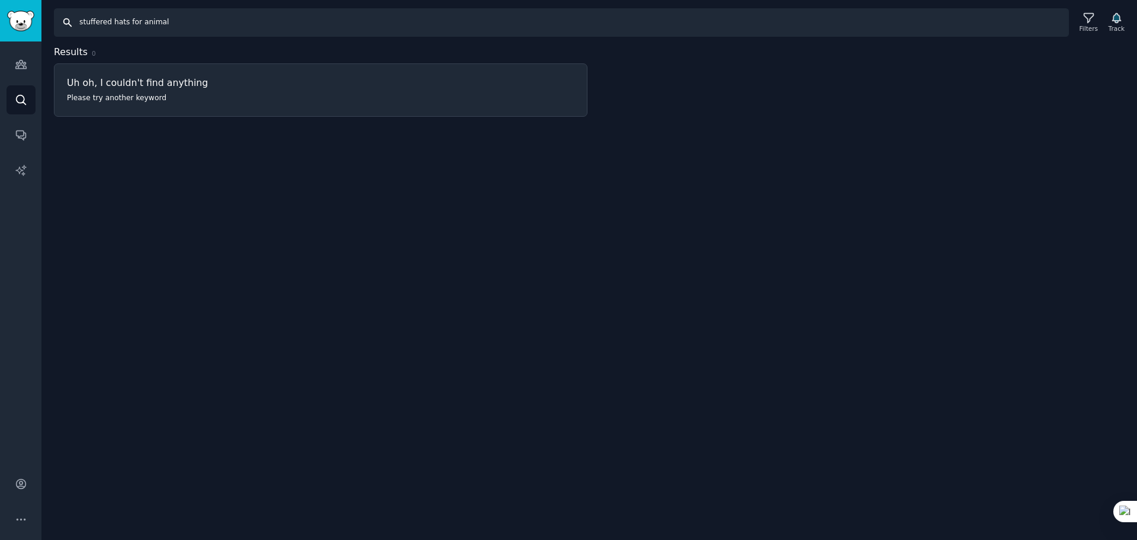
click at [45, 33] on div "Search stuffered hats for animal Filters Track" at bounding box center [589, 18] width 1096 height 37
type input "o"
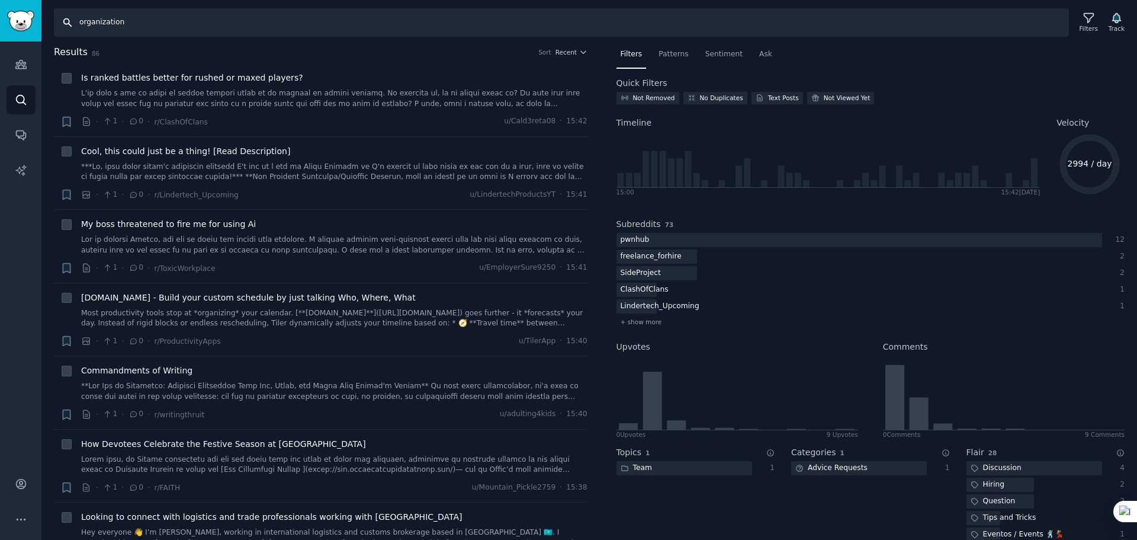
click at [80, 20] on input "organization" at bounding box center [561, 22] width 1015 height 28
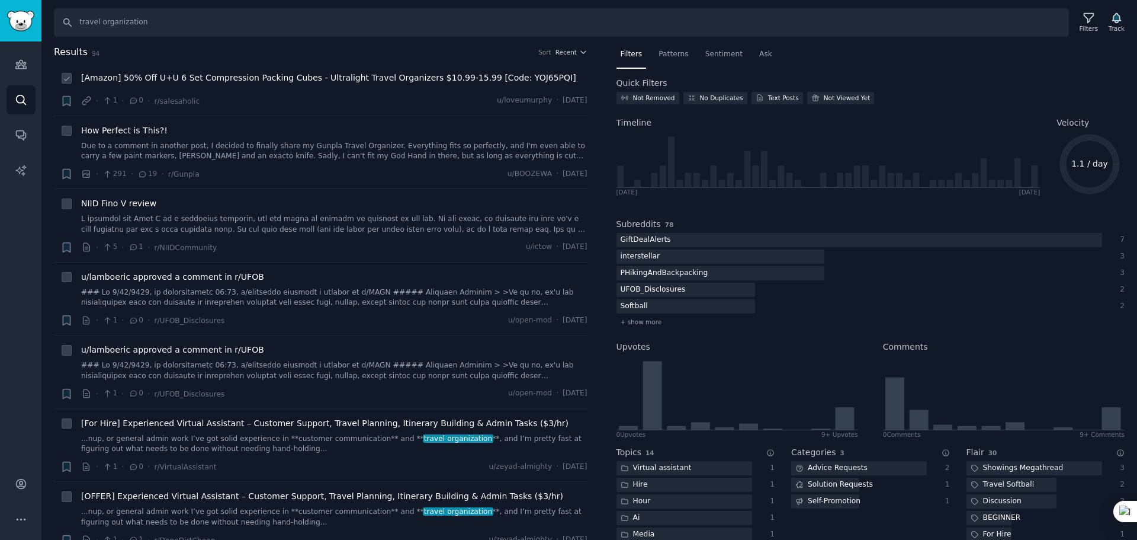
click at [335, 75] on span "[Amazon] 50% Off U+U 6 Set Compression Packing Cubes - Ultralight Travel Organi…" at bounding box center [328, 78] width 495 height 12
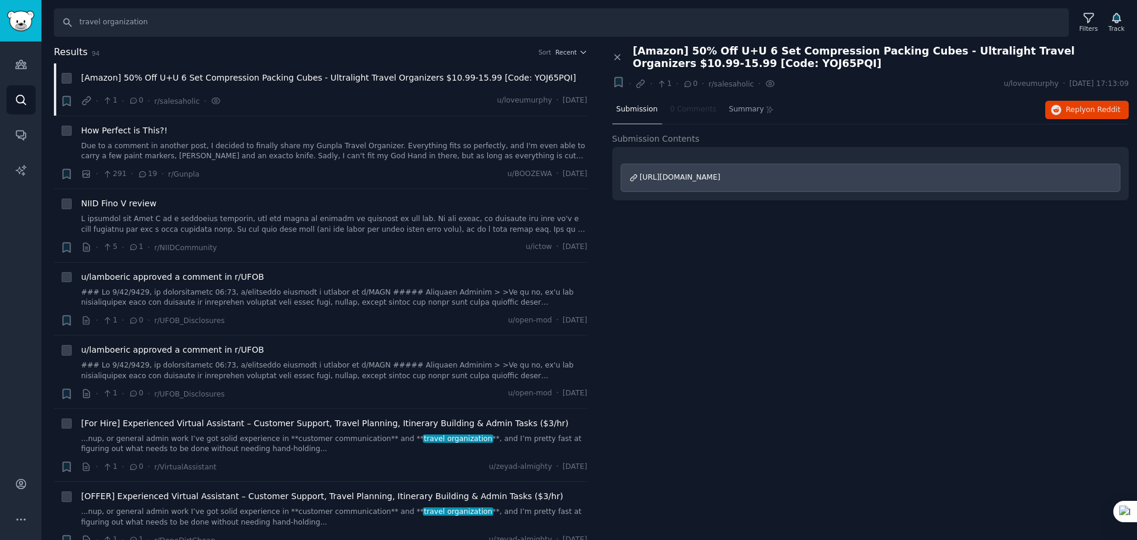
click at [717, 178] on span "https://www.amazon.com/dp/B0DHYYH73G" at bounding box center [680, 177] width 81 height 8
click at [614, 55] on icon at bounding box center [618, 57] width 11 height 11
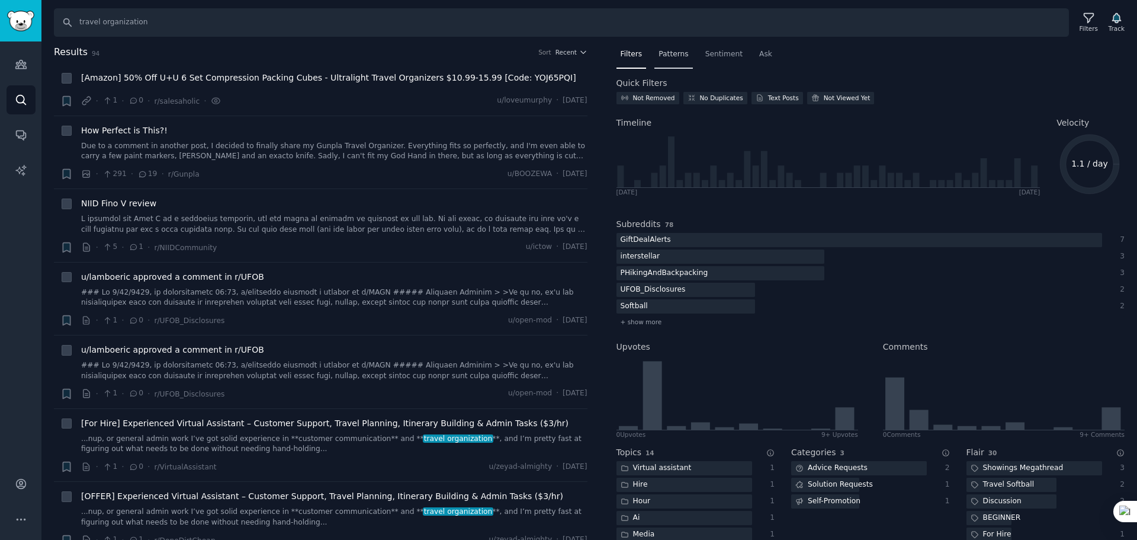
click at [679, 54] on span "Patterns" at bounding box center [674, 54] width 30 height 11
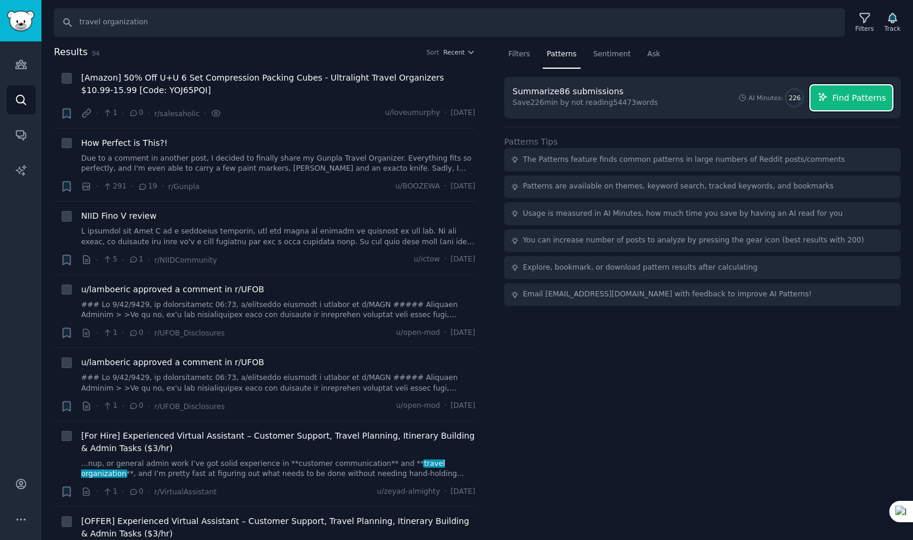
click at [855, 97] on span "Find Patterns" at bounding box center [859, 98] width 54 height 12
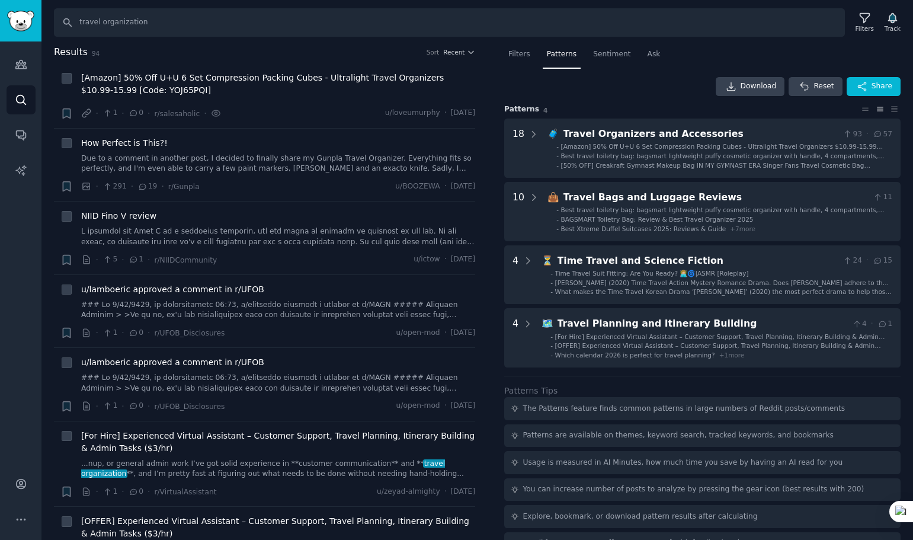
click at [646, 78] on div "Download Reset Share" at bounding box center [702, 86] width 396 height 19
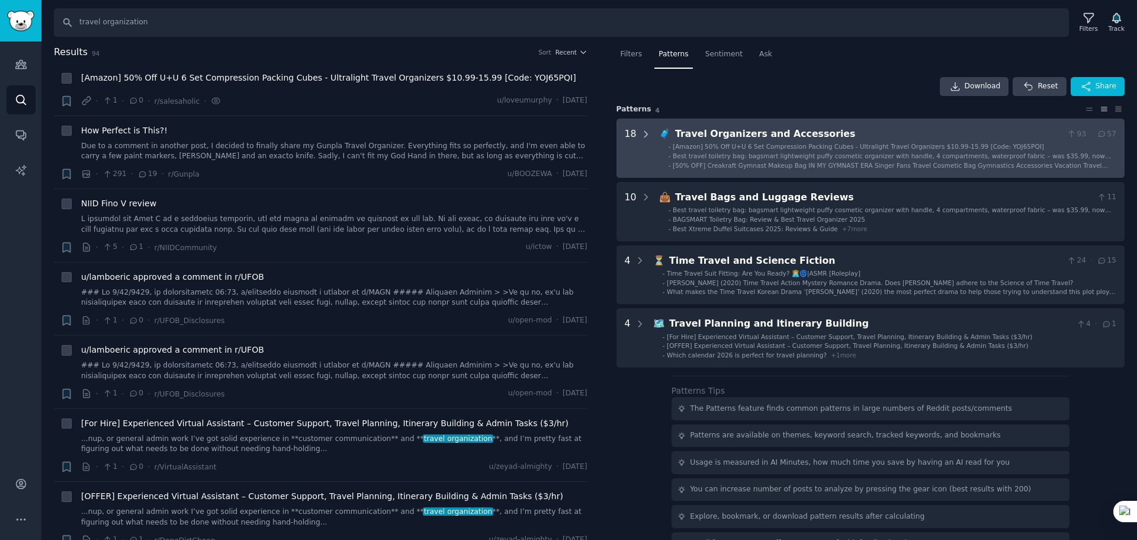
click at [647, 133] on icon at bounding box center [646, 134] width 11 height 11
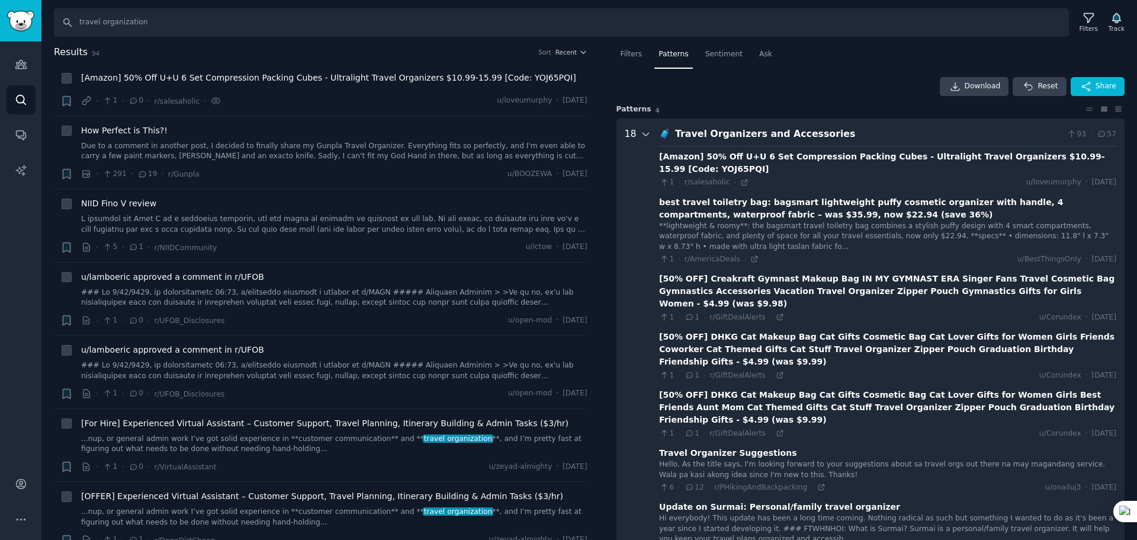
scroll to position [74, 0]
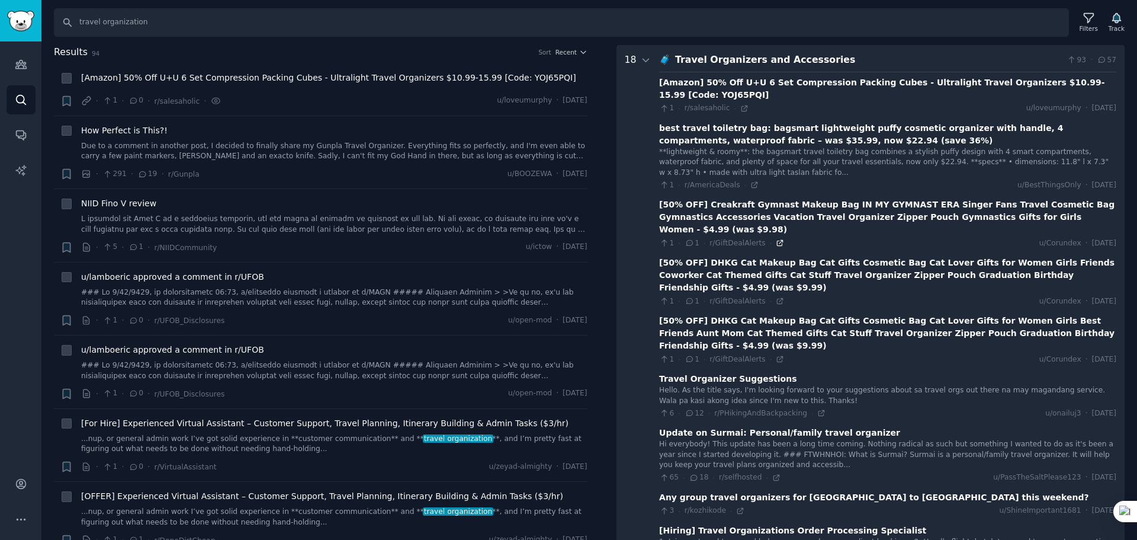
click at [776, 239] on icon at bounding box center [780, 243] width 8 height 8
click at [776, 357] on icon at bounding box center [780, 359] width 8 height 8
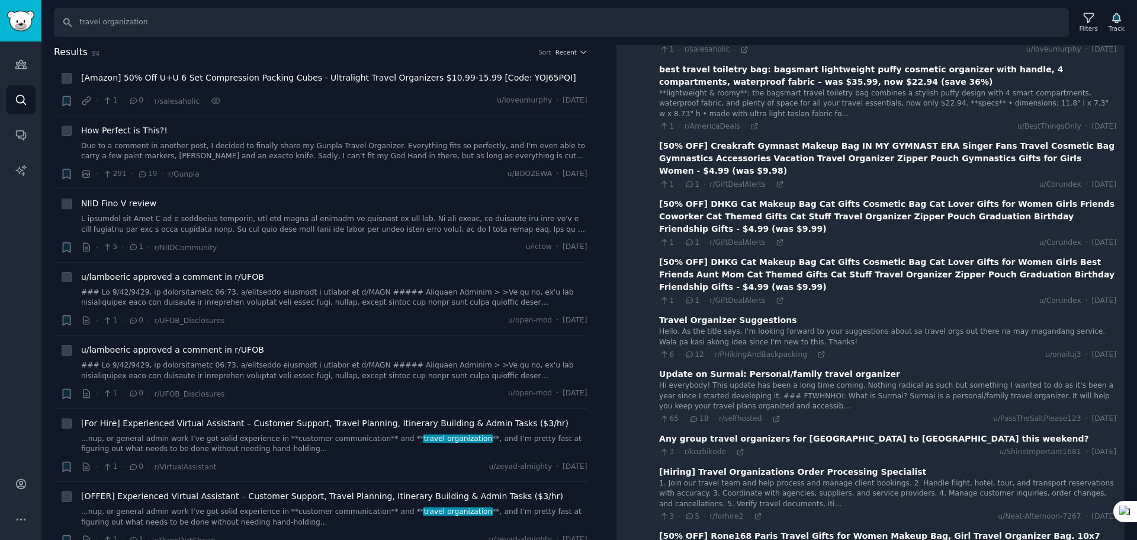
scroll to position [133, 0]
click at [818, 352] on icon at bounding box center [822, 354] width 8 height 8
click at [773, 417] on icon at bounding box center [776, 418] width 8 height 8
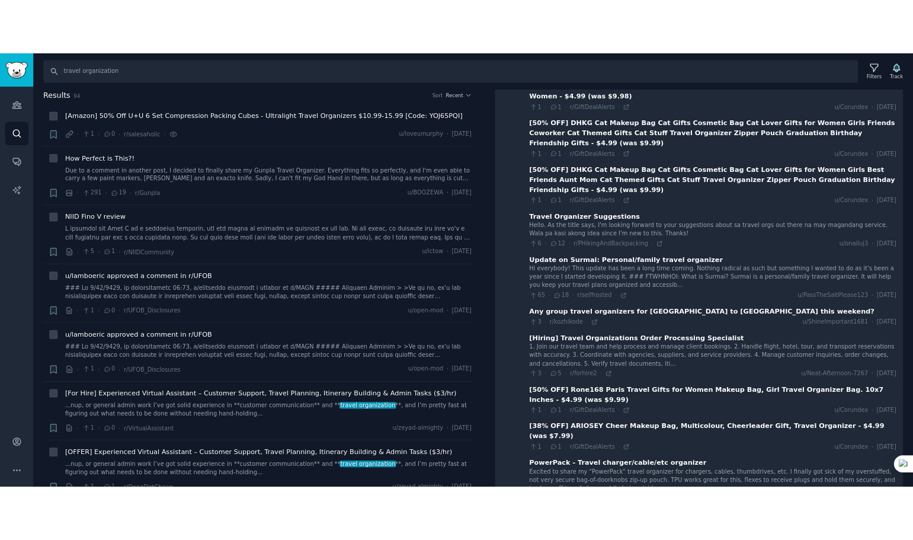
scroll to position [252, 0]
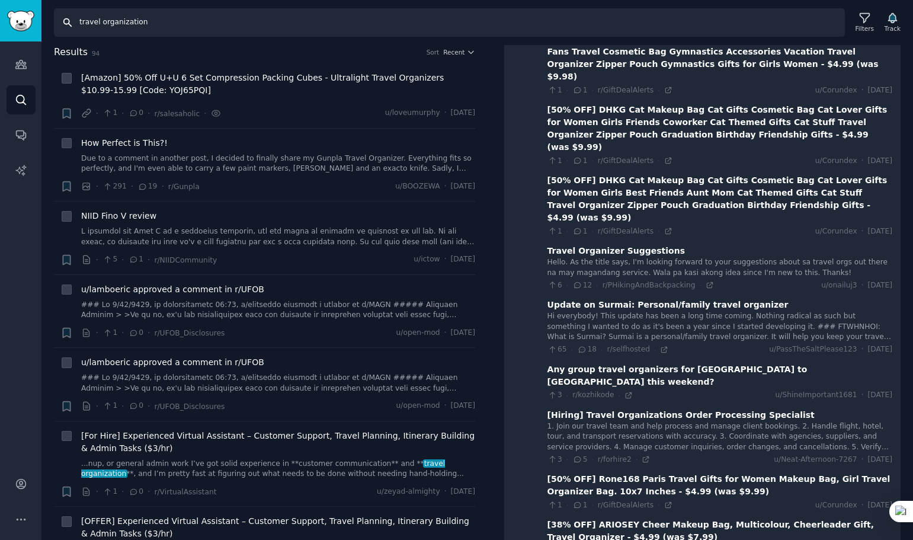
click at [153, 30] on input "travel organization" at bounding box center [449, 22] width 791 height 28
paste input "small apartment storage"
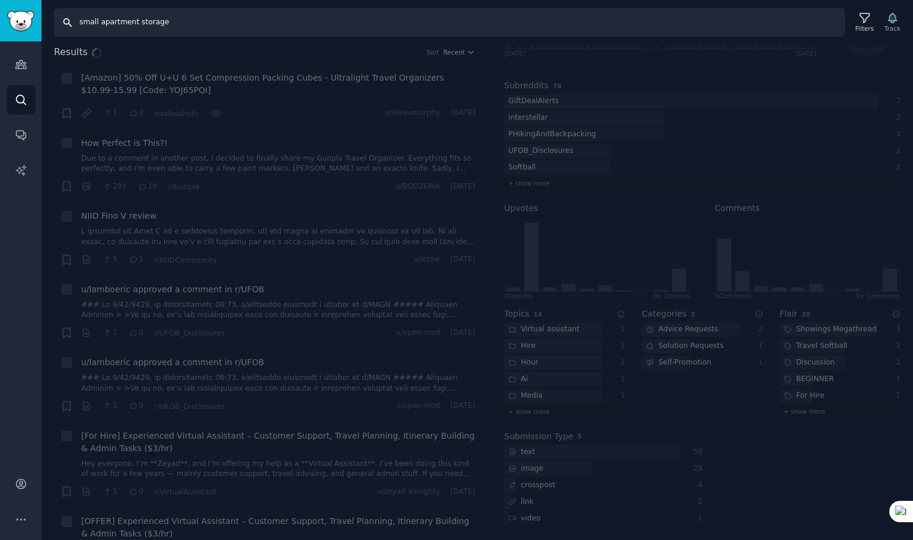
scroll to position [33, 0]
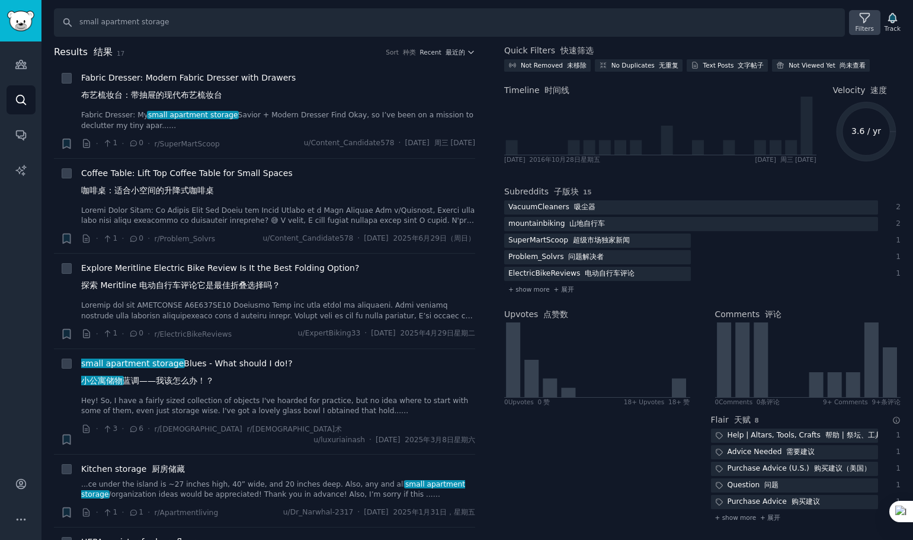
click at [864, 22] on icon at bounding box center [864, 18] width 12 height 12
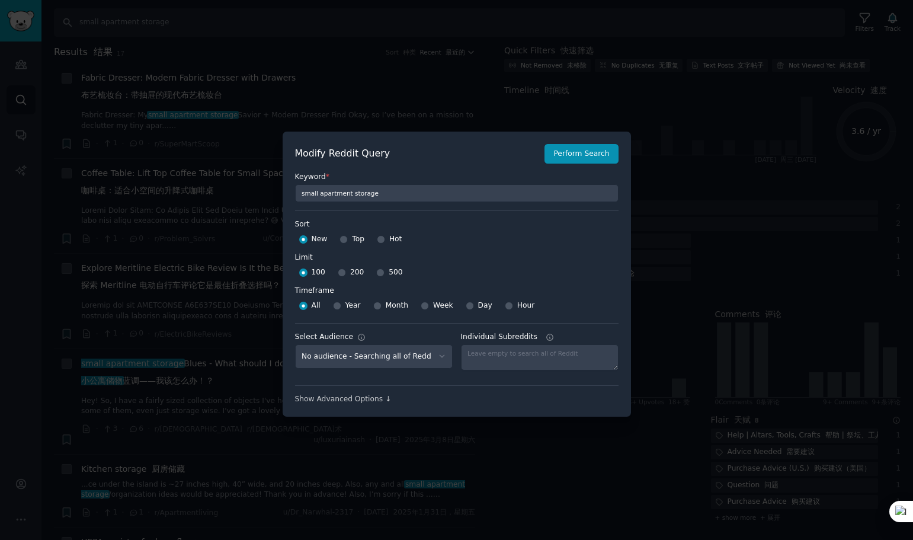
click at [716, 155] on div at bounding box center [456, 270] width 913 height 540
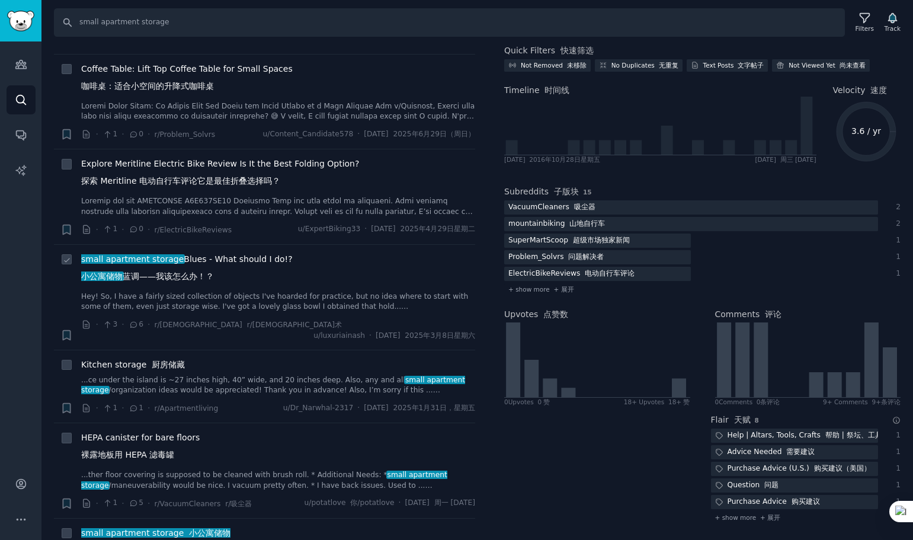
scroll to position [118, 0]
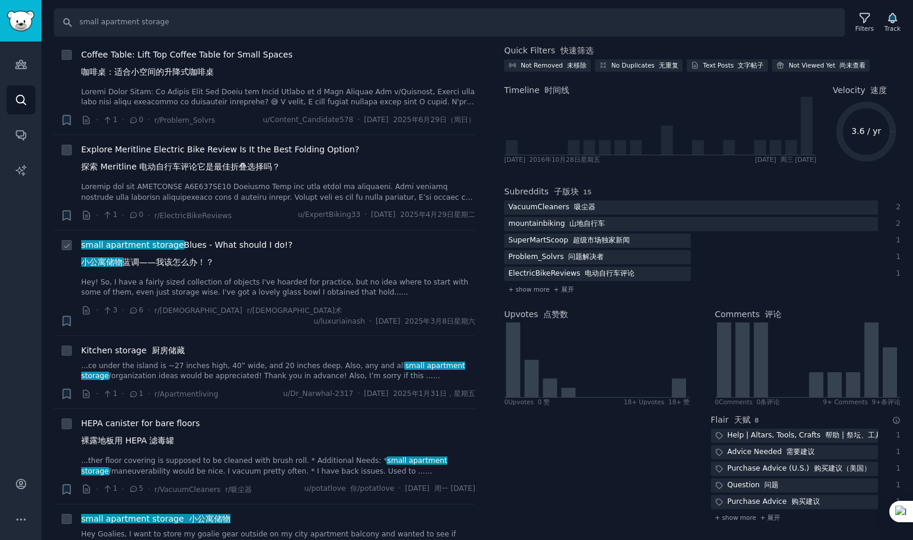
click at [263, 248] on span "small apartment storage Blues - What should I do!? 小公寓储物 蓝调——我该怎么办！？" at bounding box center [186, 256] width 211 height 34
click at [354, 308] on icon at bounding box center [358, 310] width 8 height 6
click at [357, 310] on icon at bounding box center [358, 310] width 2 height 2
click at [98, 246] on span "small apartment storage" at bounding box center [132, 244] width 105 height 9
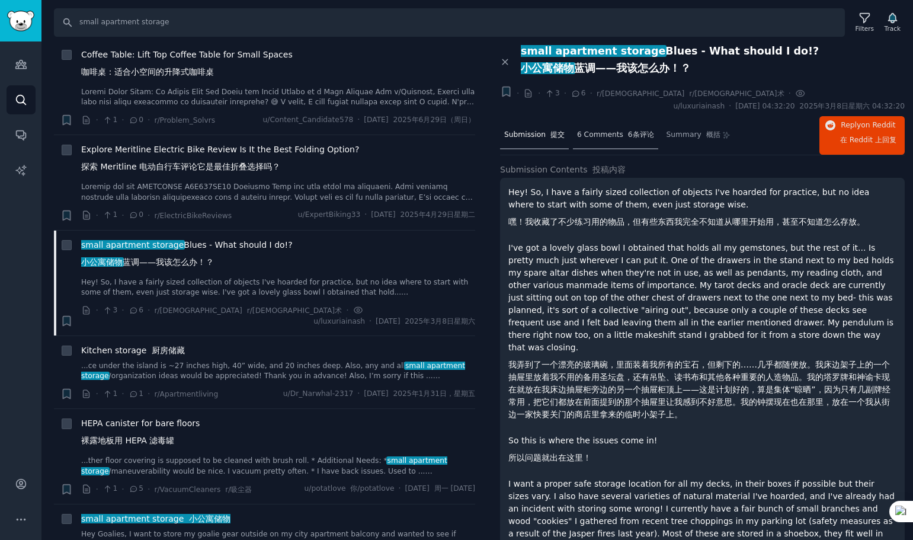
click at [618, 130] on span "6 Comments 6条评论" at bounding box center [615, 135] width 77 height 11
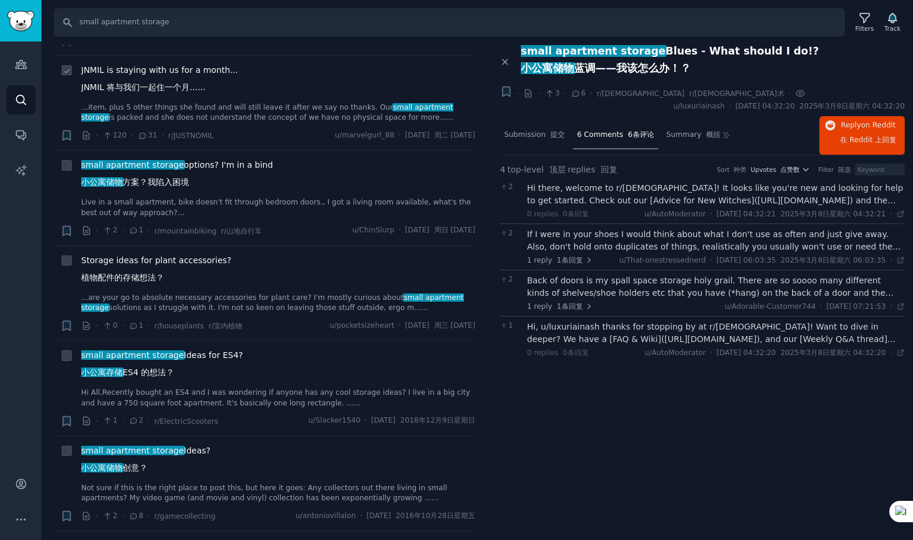
scroll to position [1137, 0]
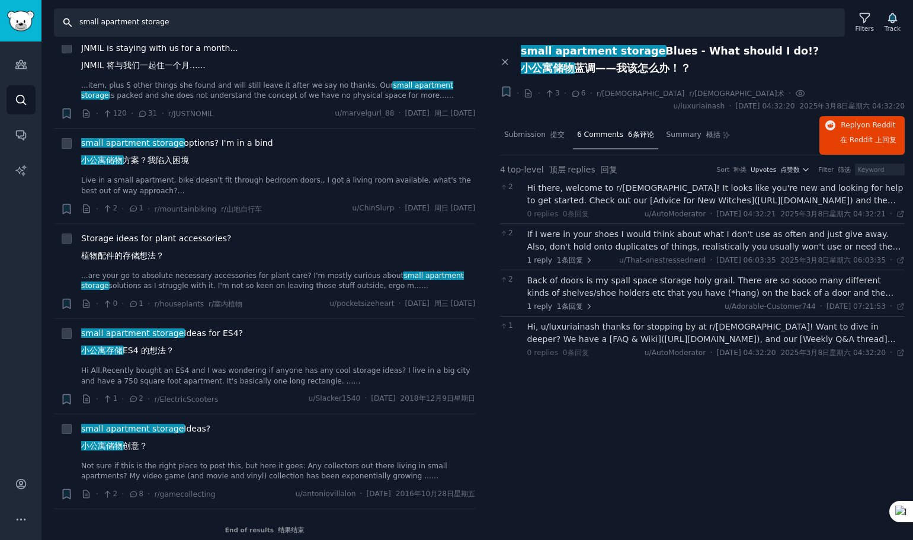
click at [209, 25] on input "small apartment storage" at bounding box center [449, 22] width 791 height 28
paste input "bathroom organizer"
type input "bathroom organizer"
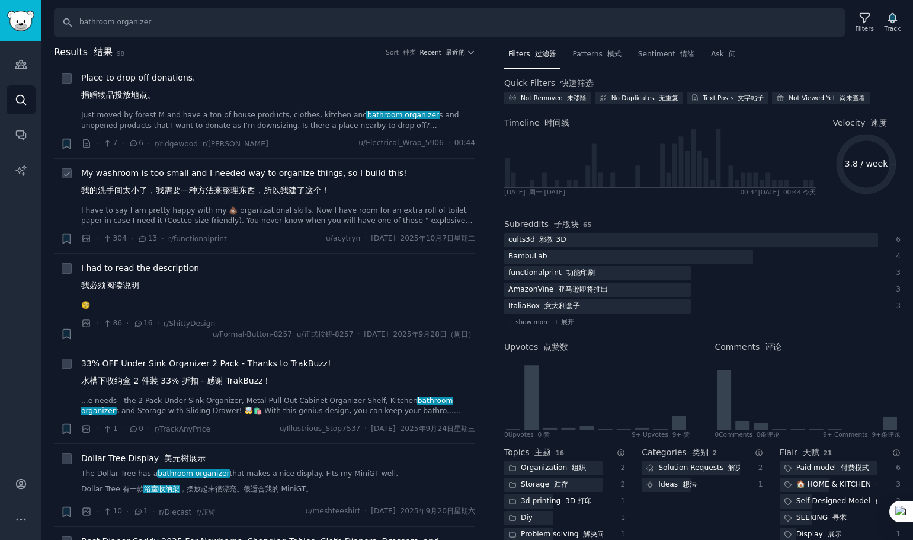
click at [198, 176] on span "My washroom is too small and I needed way to organize things, so I build this! …" at bounding box center [244, 184] width 326 height 34
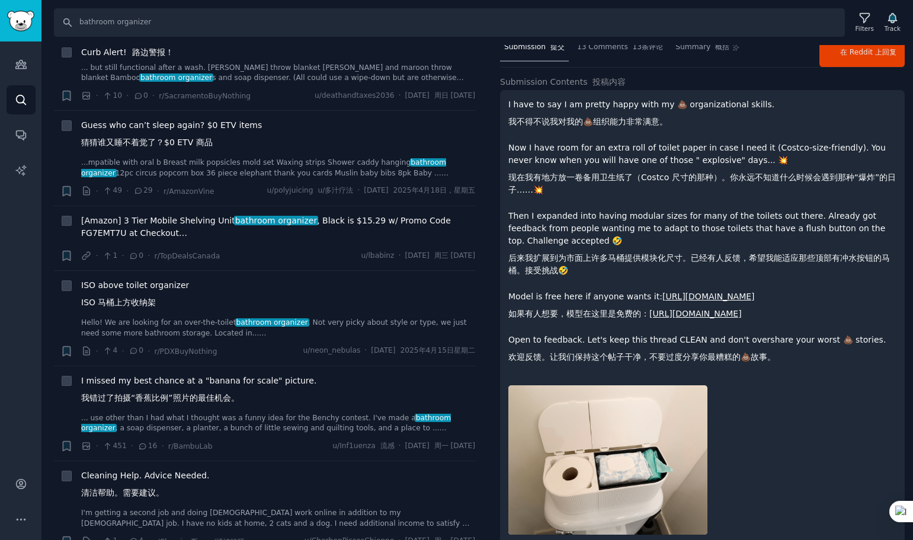
scroll to position [59, 0]
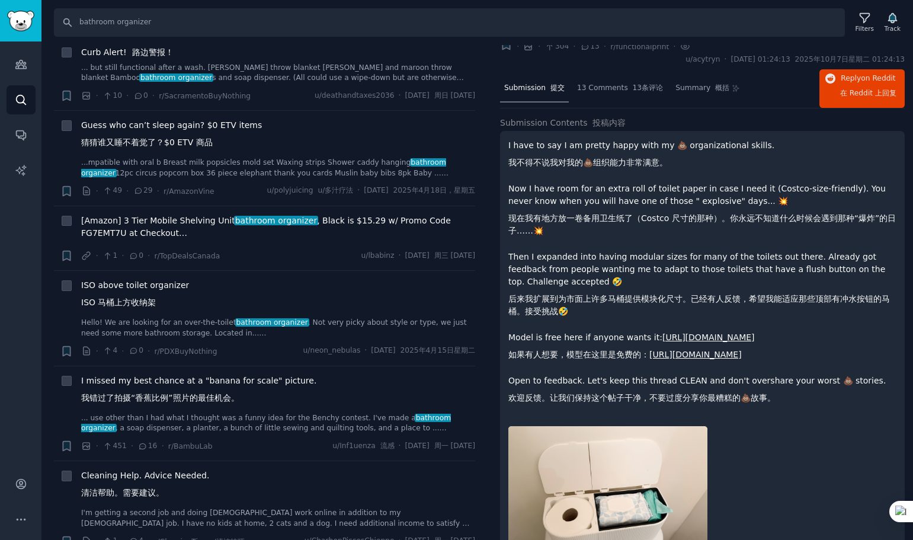
click at [742, 359] on link "[URL][DOMAIN_NAME]" at bounding box center [695, 354] width 92 height 9
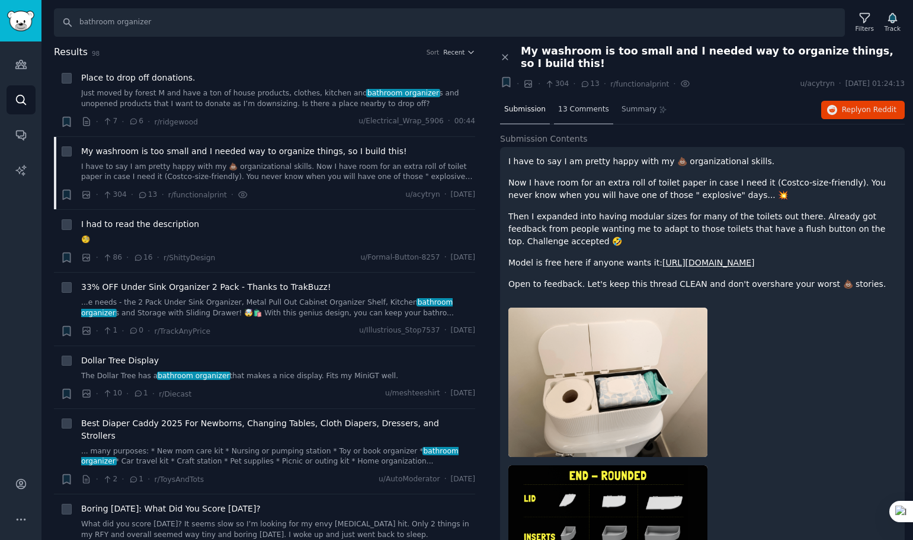
click at [576, 108] on span "13 Comments" at bounding box center [583, 109] width 51 height 11
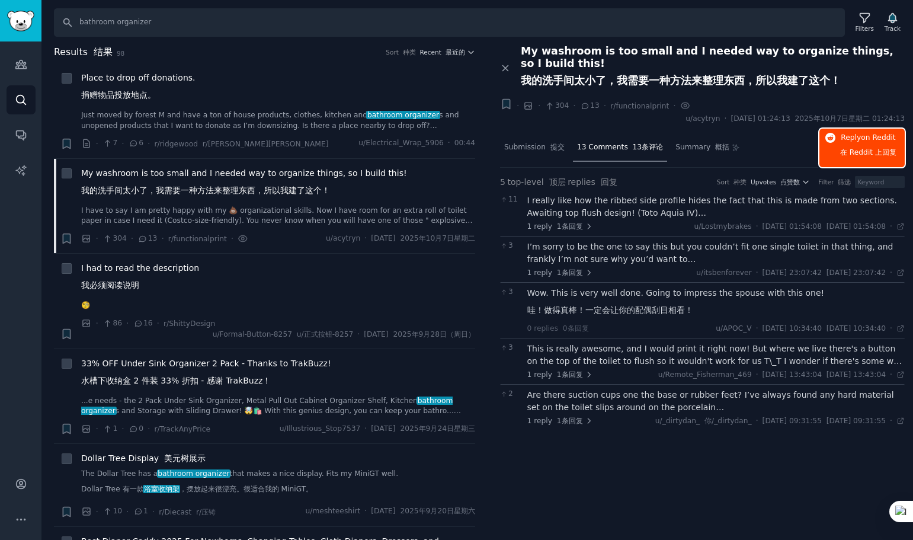
click at [854, 149] on span "在 Reddit 上" at bounding box center [861, 152] width 42 height 8
